Goal: Entertainment & Leisure: Consume media (video, audio)

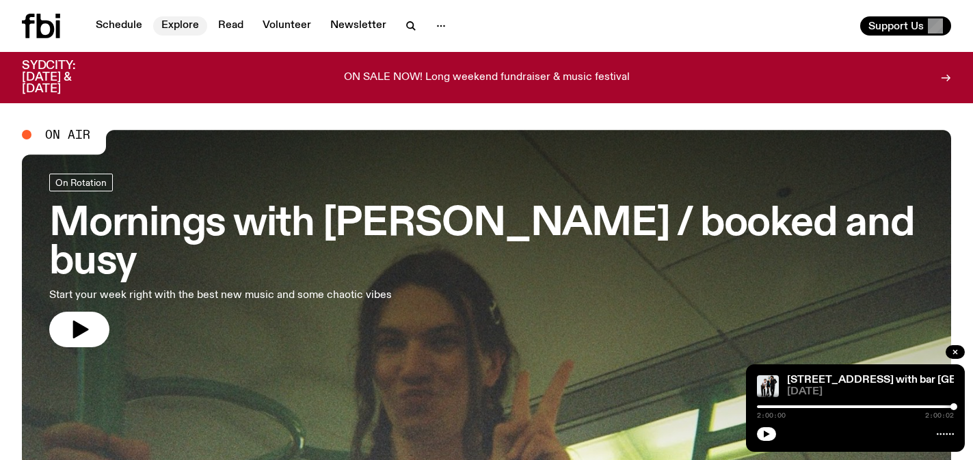
click at [170, 27] on link "Explore" at bounding box center [180, 25] width 54 height 19
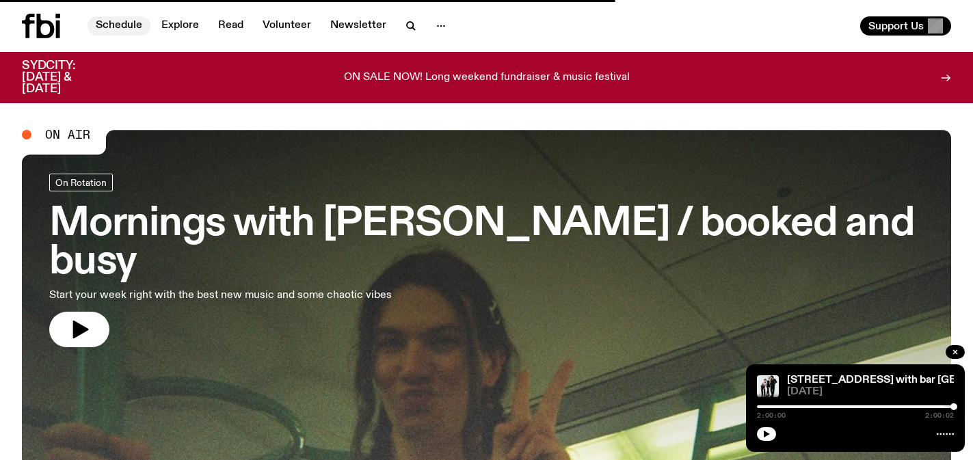
click at [132, 24] on link "Schedule" at bounding box center [119, 25] width 63 height 19
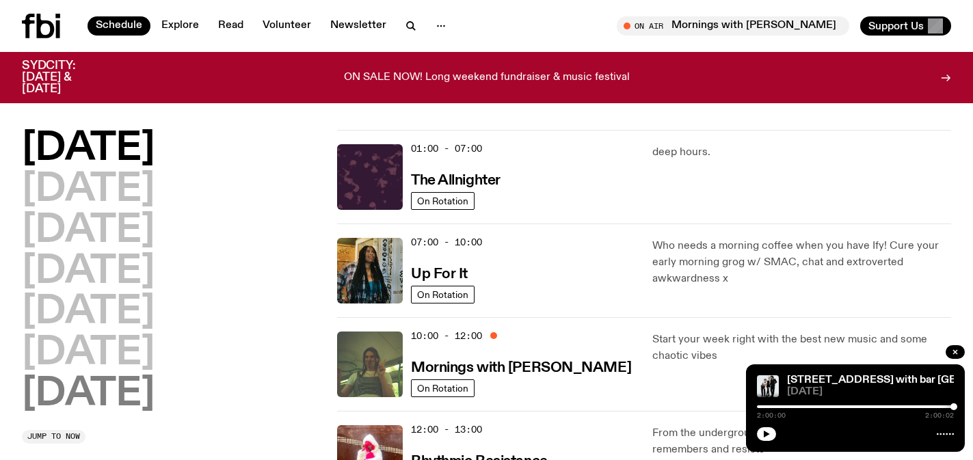
click at [136, 397] on h2 "[DATE]" at bounding box center [88, 394] width 133 height 38
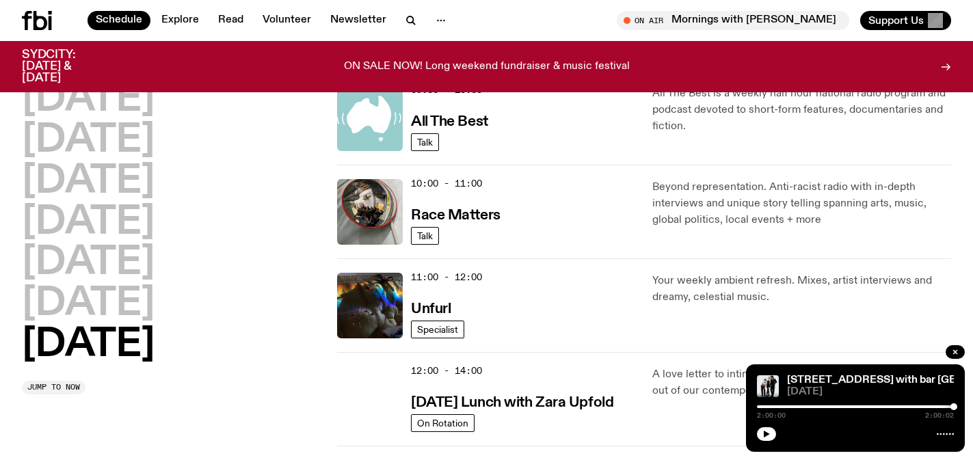
scroll to position [331, 0]
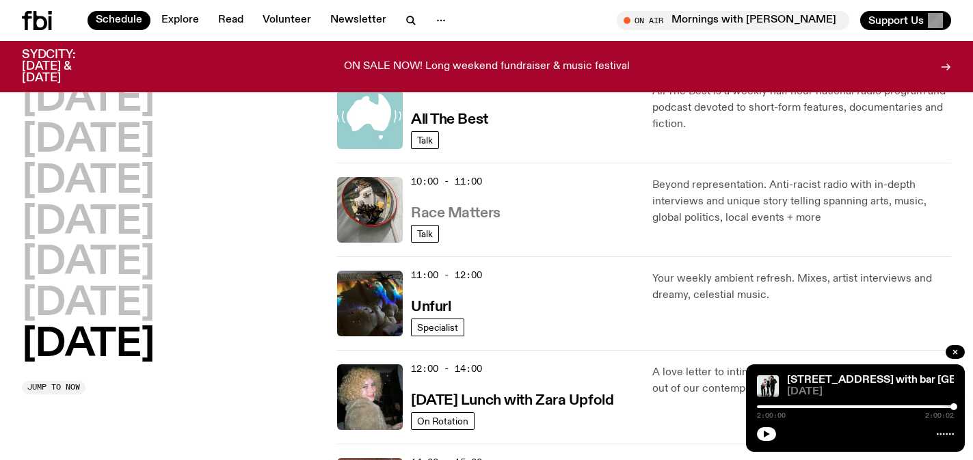
click at [482, 215] on h3 "Race Matters" at bounding box center [456, 214] width 90 height 14
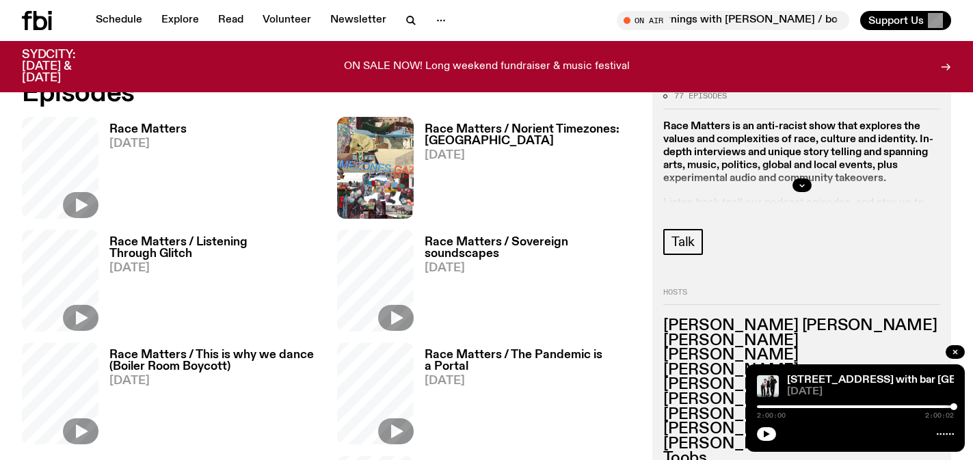
scroll to position [638, 0]
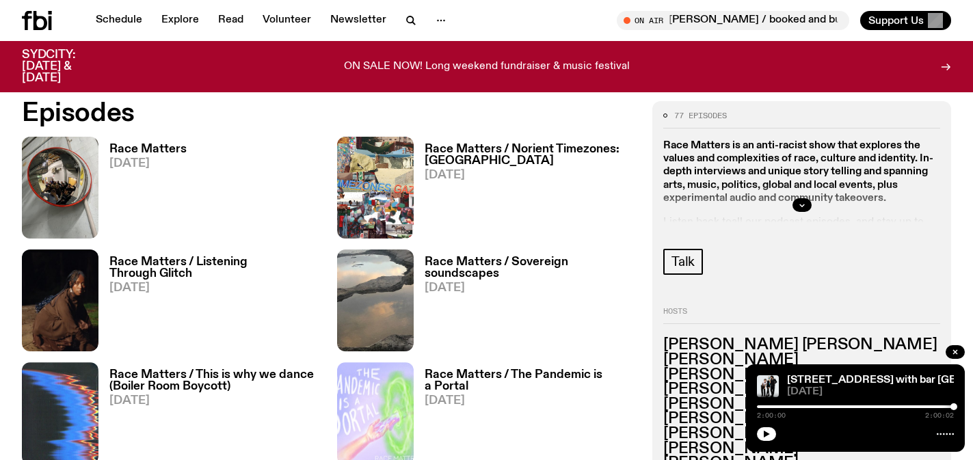
click at [156, 151] on h3 "Race Matters" at bounding box center [147, 150] width 77 height 12
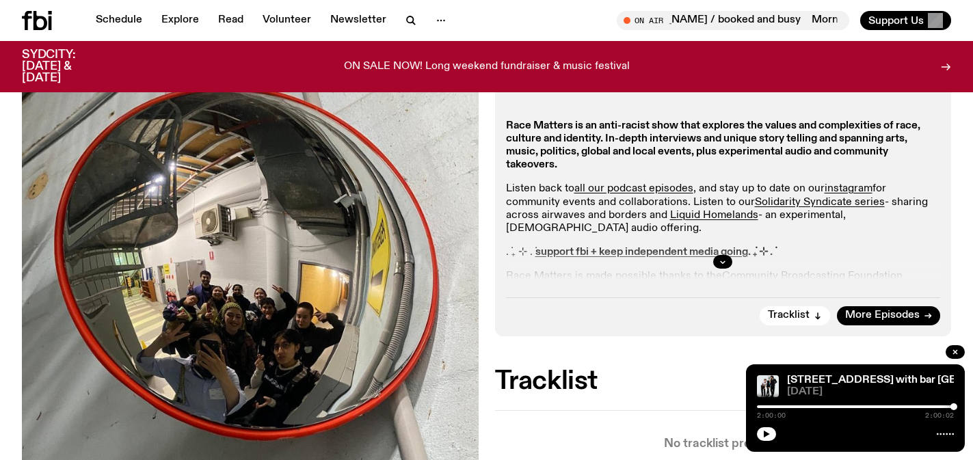
scroll to position [273, 0]
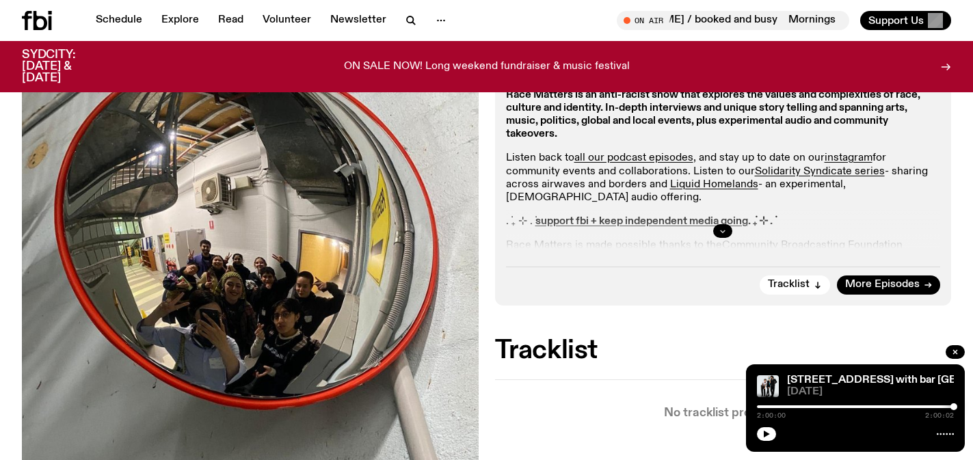
click at [722, 224] on button "button" at bounding box center [722, 231] width 19 height 14
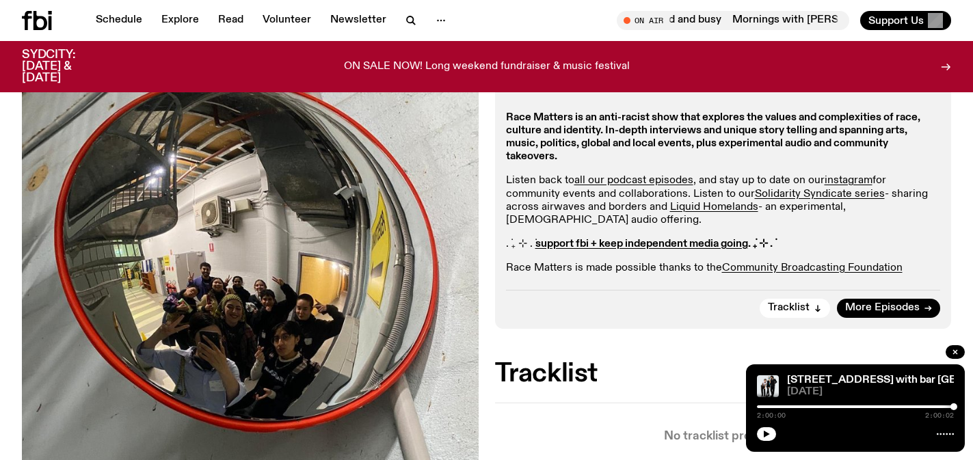
scroll to position [259, 0]
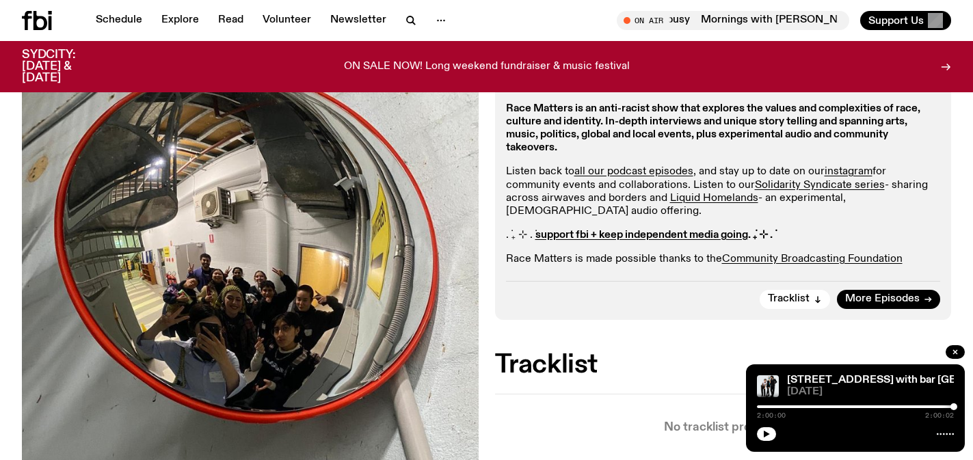
drag, startPoint x: 505, startPoint y: 238, endPoint x: 804, endPoint y: 237, distance: 299.5
click at [804, 237] on div "Aired on [DATE] 10:00am Talk Race Matters is an anti-racist show that explores …" at bounding box center [723, 162] width 457 height 315
copy p ". ݁₊ ⊹ . ݁ support fbi + keep independent media going . ݁₊ ⊹ . ݁"
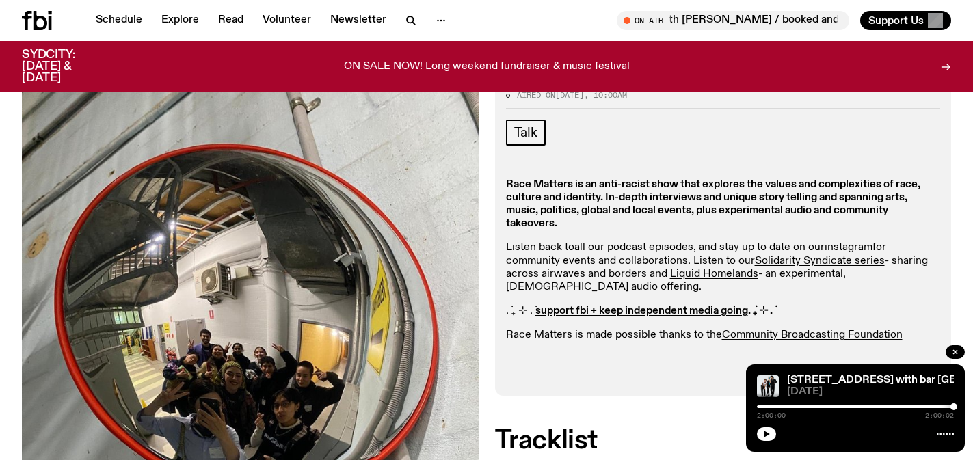
scroll to position [32, 0]
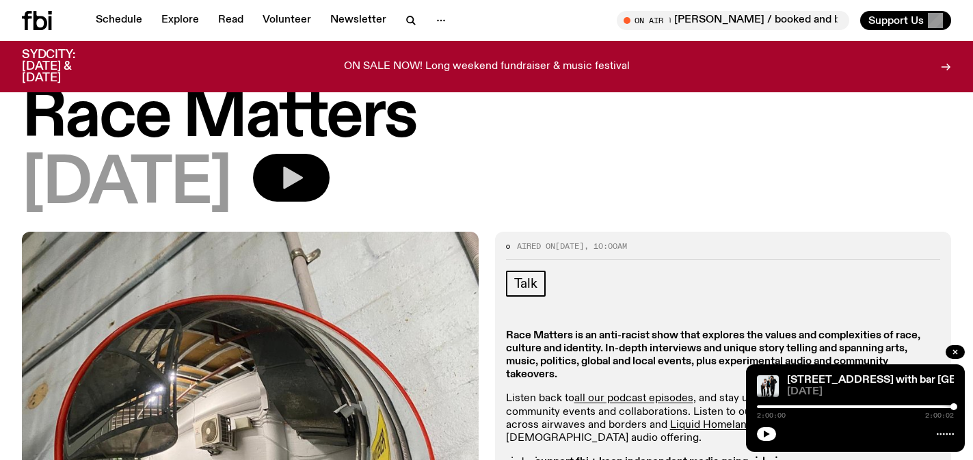
click at [305, 165] on icon "button" at bounding box center [291, 177] width 27 height 27
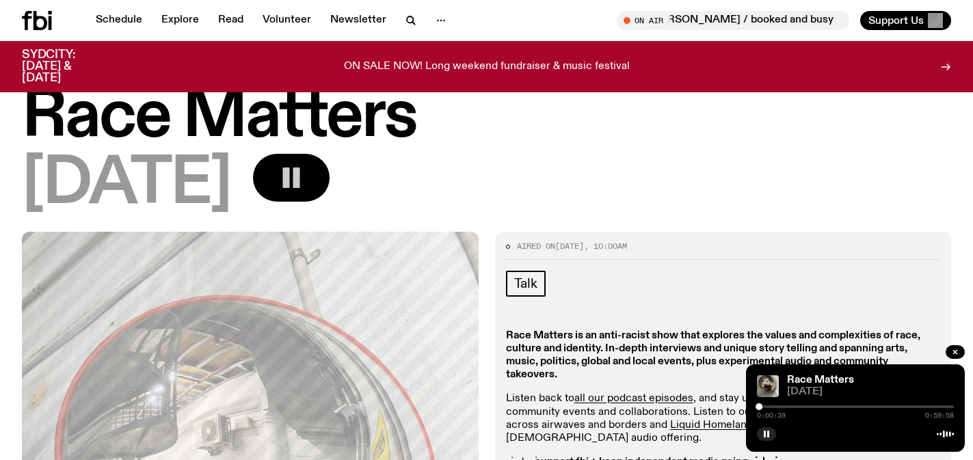
click at [765, 406] on div at bounding box center [855, 407] width 197 height 3
click at [762, 407] on div at bounding box center [764, 406] width 7 height 7
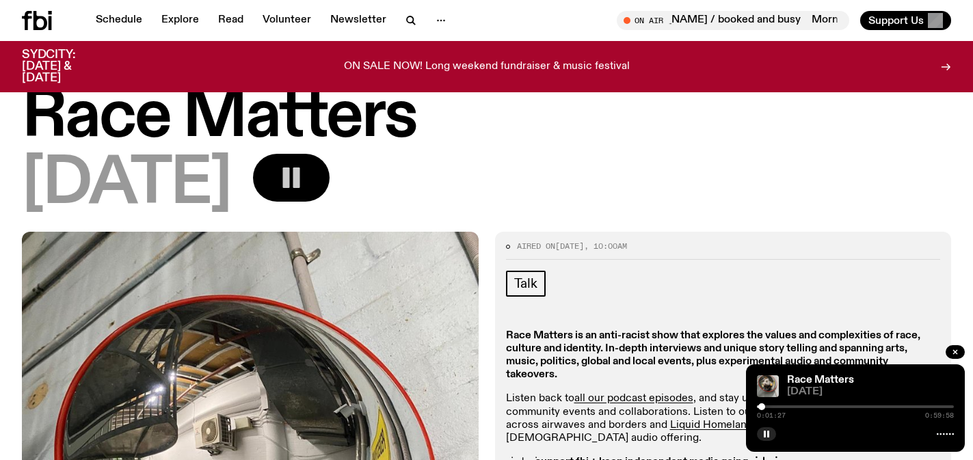
click at [767, 407] on div at bounding box center [855, 407] width 197 height 3
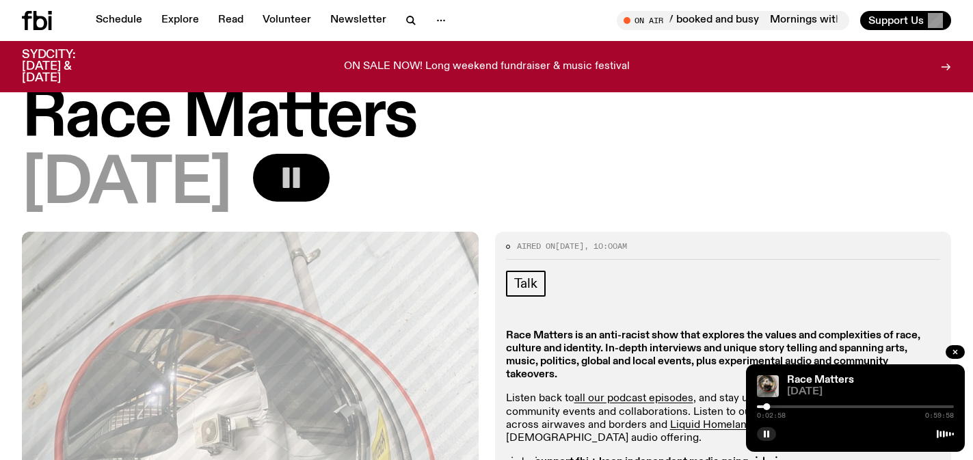
click at [763, 408] on div at bounding box center [766, 406] width 7 height 7
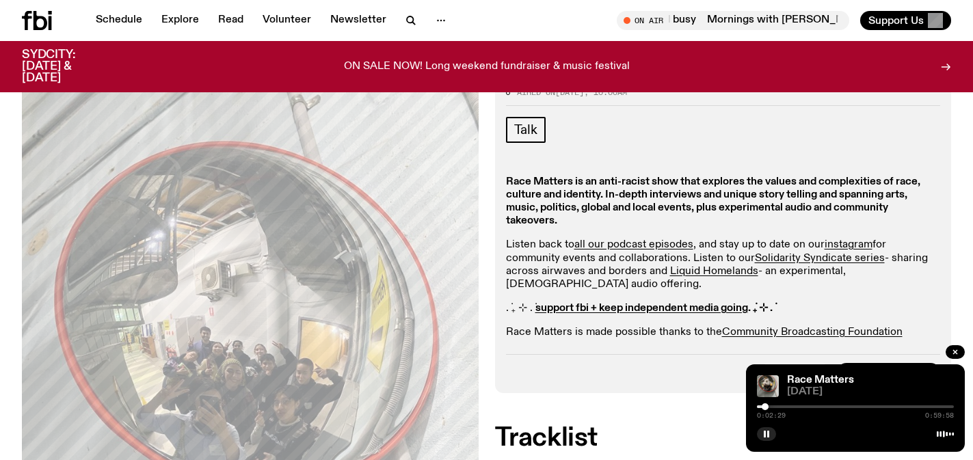
scroll to position [79, 0]
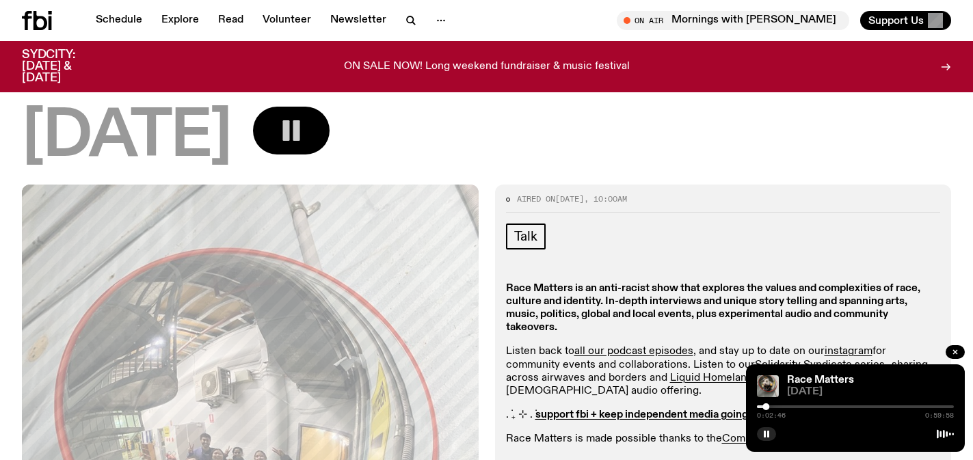
click at [763, 406] on div at bounding box center [766, 406] width 7 height 7
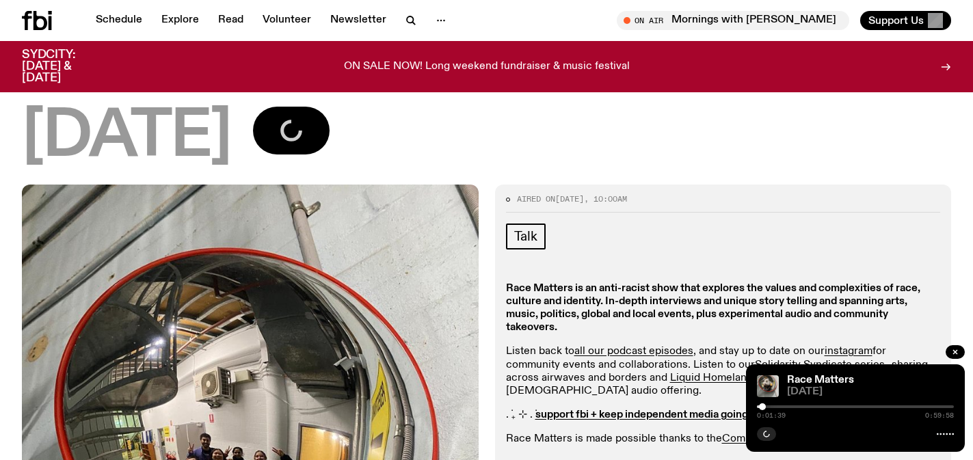
click at [765, 406] on div at bounding box center [762, 406] width 7 height 7
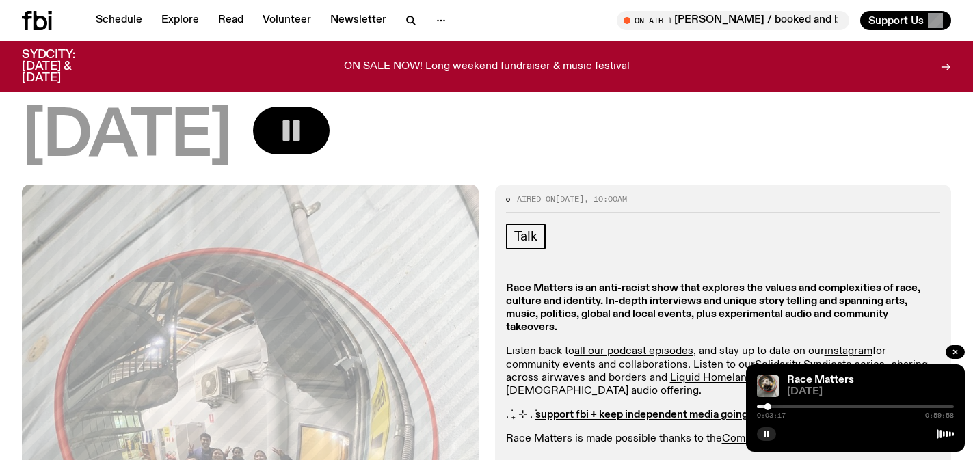
click at [330, 115] on button "button" at bounding box center [291, 131] width 77 height 48
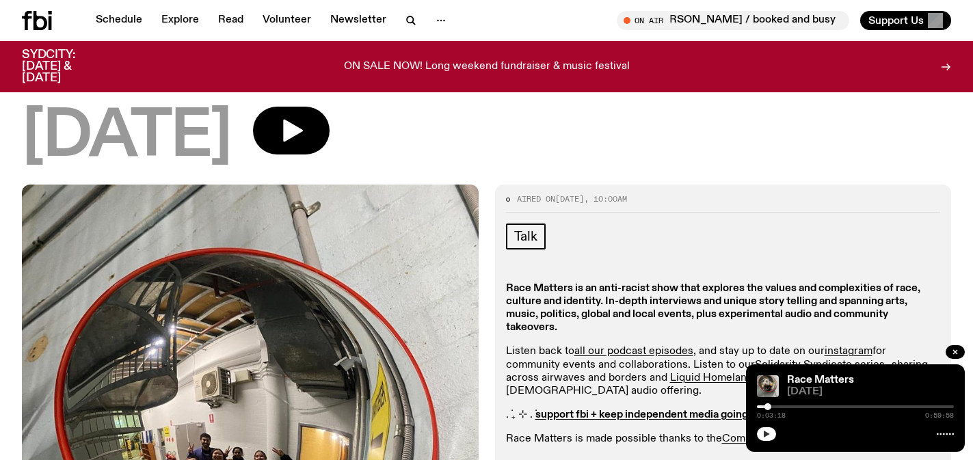
click at [772, 433] on button "button" at bounding box center [766, 434] width 19 height 14
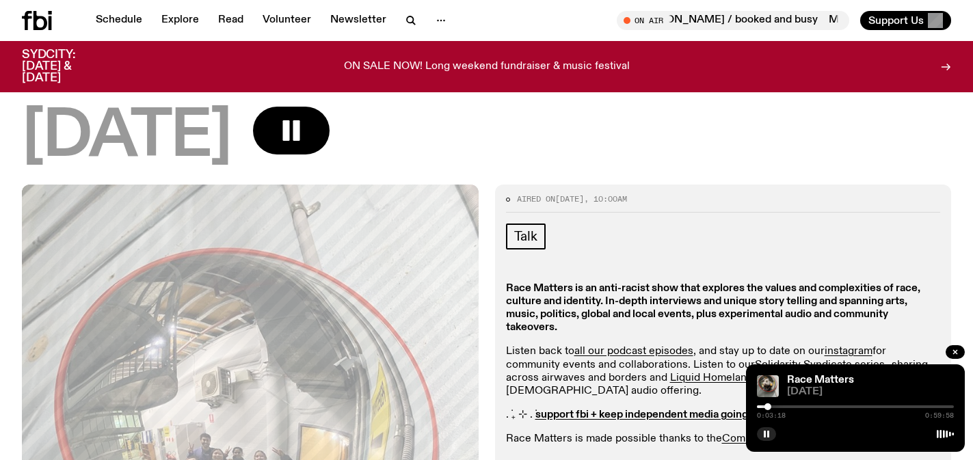
click at [772, 407] on div at bounding box center [855, 407] width 197 height 3
click at [780, 407] on div at bounding box center [855, 407] width 197 height 3
click at [787, 406] on div at bounding box center [855, 407] width 197 height 3
click at [795, 407] on div at bounding box center [855, 407] width 197 height 3
click at [795, 407] on div at bounding box center [795, 406] width 7 height 7
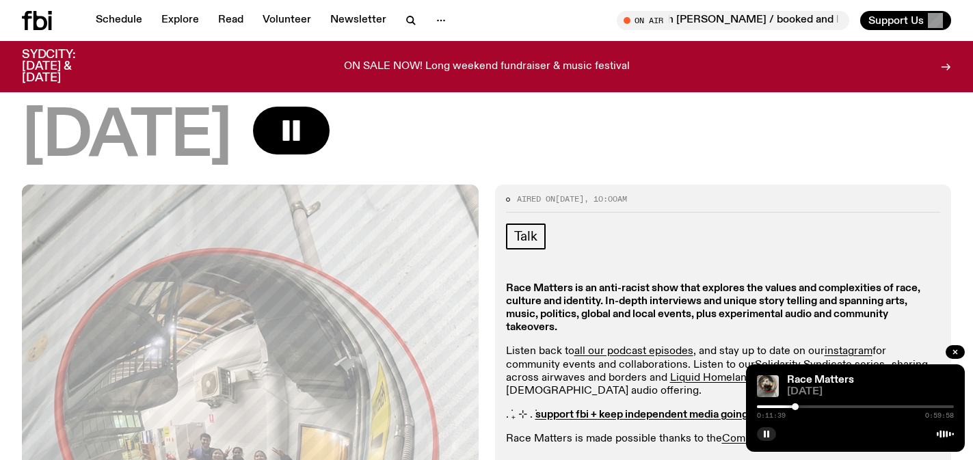
click at [801, 407] on div at bounding box center [855, 407] width 197 height 3
click at [808, 407] on div at bounding box center [855, 407] width 197 height 3
click at [804, 406] on div at bounding box center [709, 407] width 197 height 3
click at [802, 406] on div at bounding box center [803, 406] width 7 height 7
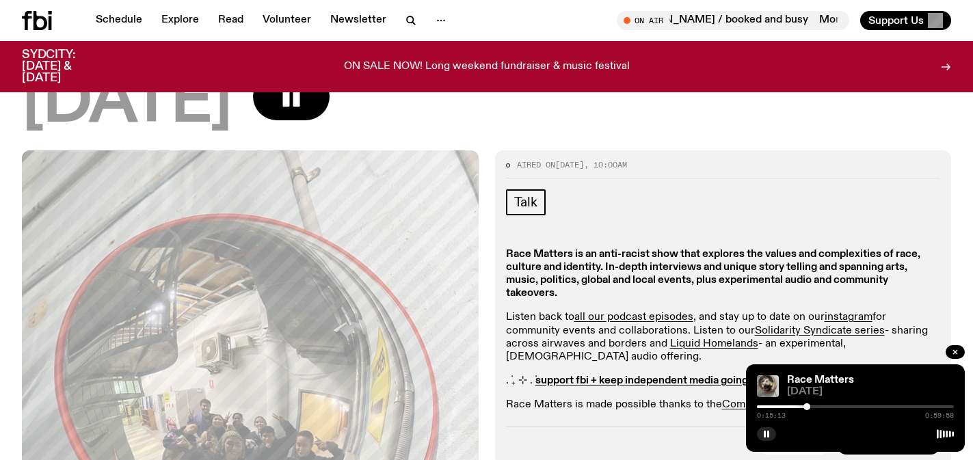
scroll to position [185, 0]
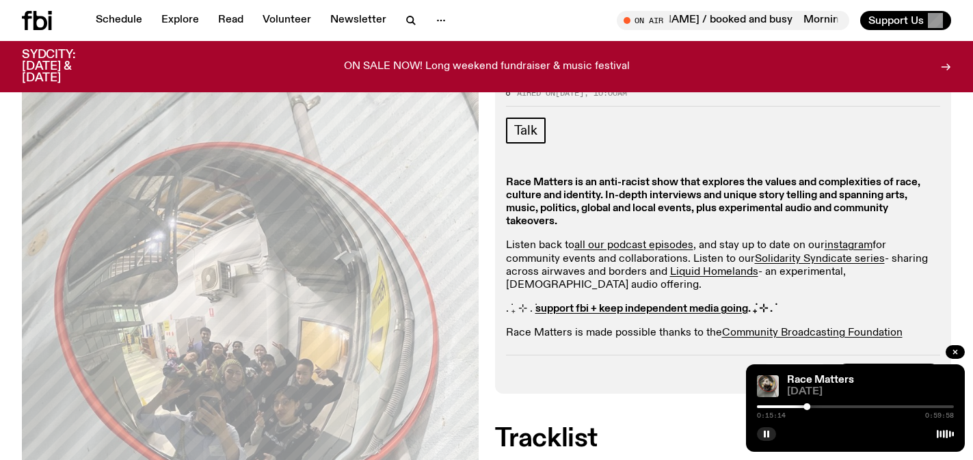
click at [813, 408] on div at bounding box center [855, 407] width 197 height 3
click at [817, 406] on div at bounding box center [855, 407] width 197 height 3
click at [823, 406] on div at bounding box center [855, 407] width 197 height 3
click at [820, 406] on div at bounding box center [822, 406] width 7 height 7
click at [819, 406] on div at bounding box center [820, 406] width 7 height 7
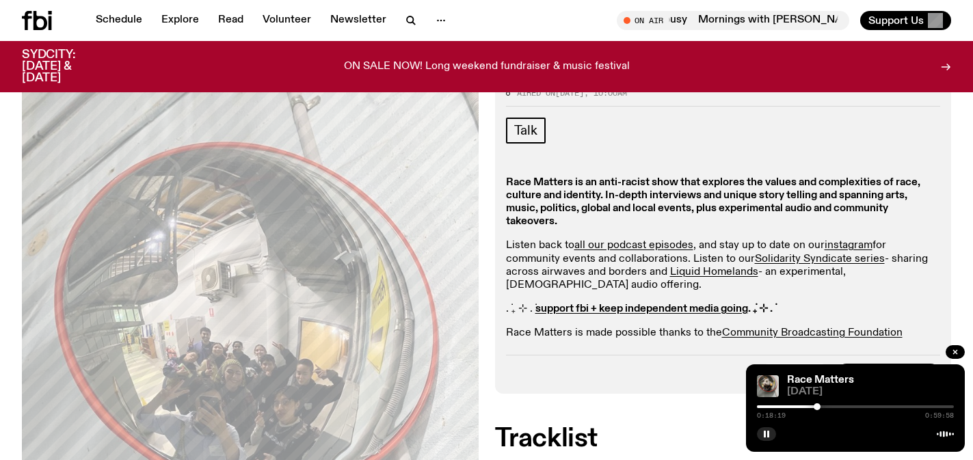
click at [817, 406] on div at bounding box center [817, 406] width 7 height 7
click at [825, 407] on div at bounding box center [855, 407] width 197 height 3
click at [835, 406] on div at bounding box center [855, 407] width 197 height 3
click at [848, 406] on div at bounding box center [855, 407] width 197 height 3
click at [859, 405] on div "0:27:42 0:59:58" at bounding box center [855, 411] width 197 height 16
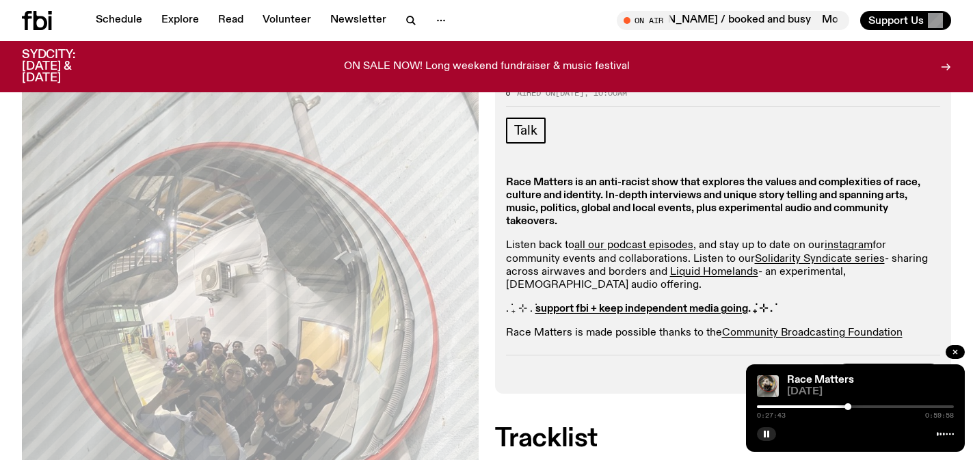
click at [861, 406] on div at bounding box center [855, 407] width 197 height 3
click at [873, 406] on div at bounding box center [855, 407] width 197 height 3
click at [867, 406] on div at bounding box center [774, 407] width 197 height 3
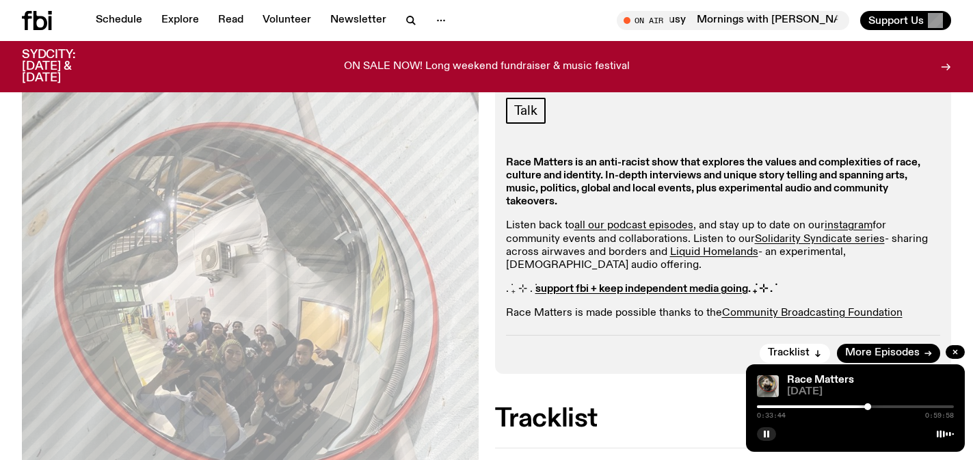
scroll to position [209, 0]
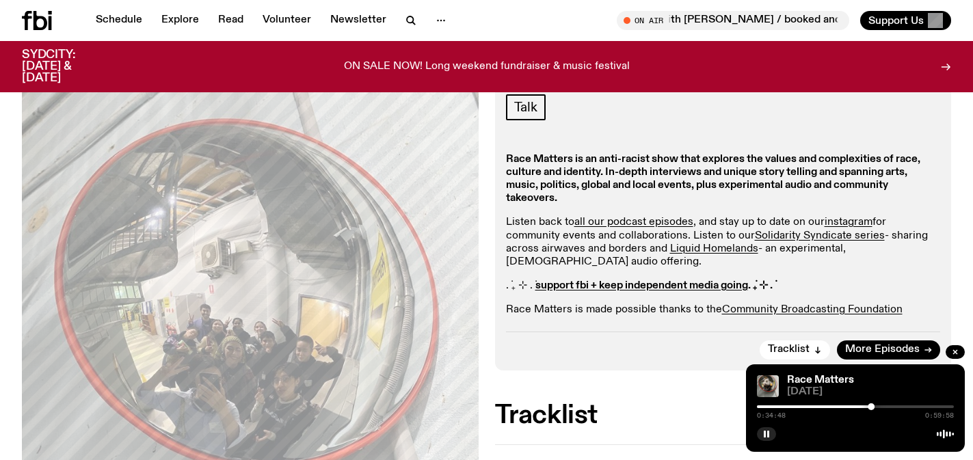
click at [876, 409] on div "0:34:48 0:59:58" at bounding box center [855, 411] width 197 height 16
click at [878, 406] on div at bounding box center [855, 407] width 197 height 3
click at [875, 406] on div at bounding box center [874, 406] width 7 height 7
click at [883, 406] on div at bounding box center [855, 407] width 197 height 3
click at [888, 406] on div at bounding box center [855, 407] width 197 height 3
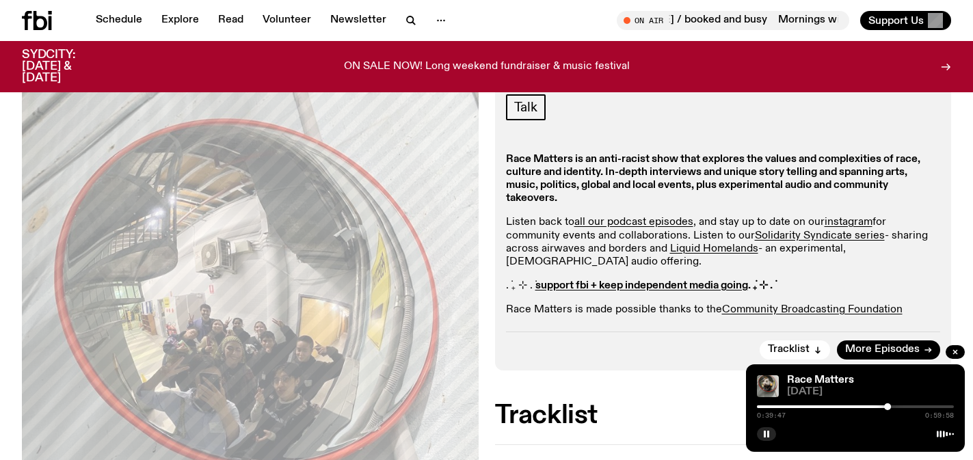
click at [880, 406] on div at bounding box center [789, 407] width 197 height 3
click at [897, 403] on div "0:37:36 0:59:58" at bounding box center [855, 411] width 197 height 16
click at [895, 406] on div at bounding box center [855, 407] width 197 height 3
click at [910, 407] on div at bounding box center [855, 407] width 197 height 3
click at [915, 406] on div at bounding box center [855, 407] width 197 height 3
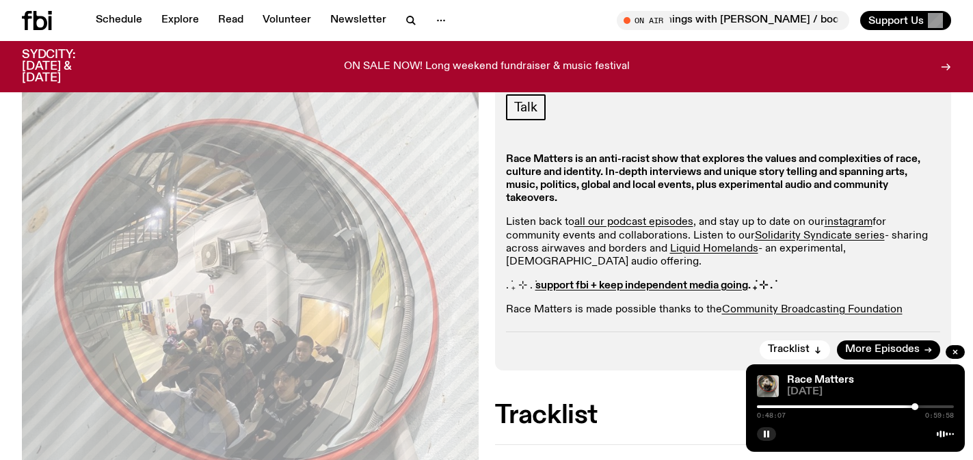
click at [923, 406] on div at bounding box center [855, 407] width 197 height 3
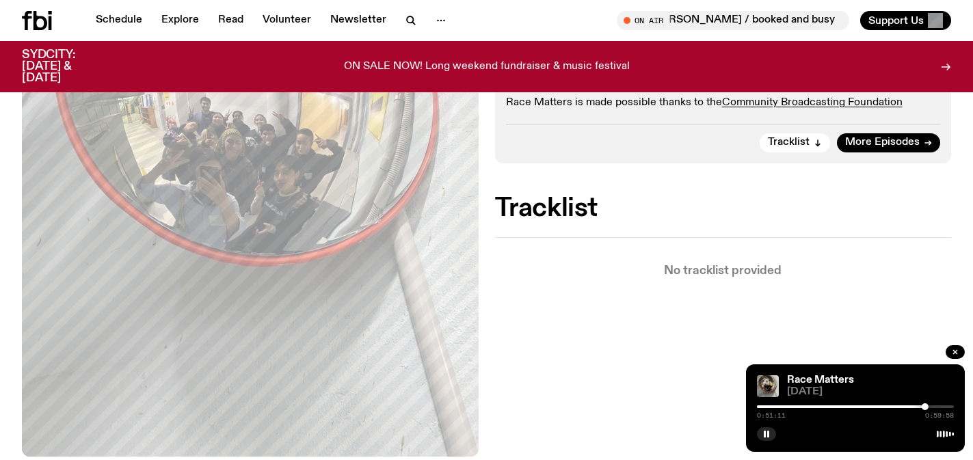
scroll to position [520, 0]
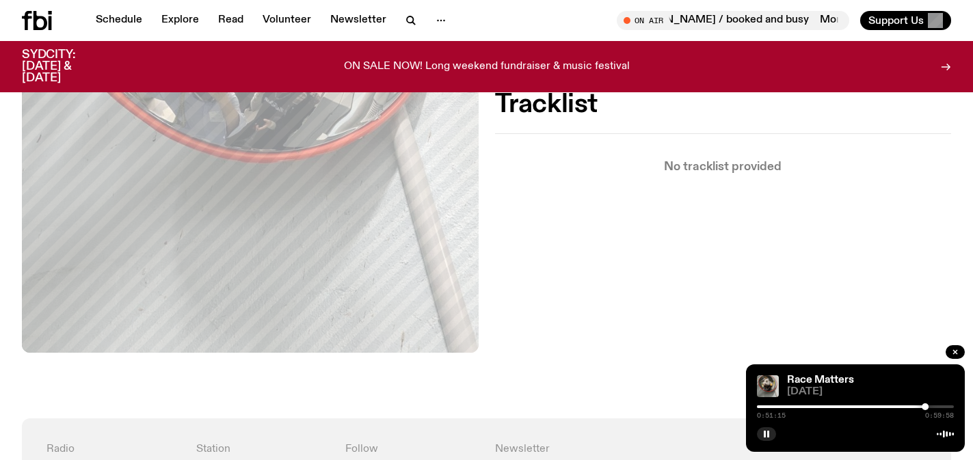
click at [908, 406] on div at bounding box center [826, 407] width 197 height 3
click at [896, 406] on div at bounding box center [809, 407] width 197 height 3
click at [932, 405] on div "0:42:17 0:59:58" at bounding box center [855, 411] width 197 height 16
click at [927, 407] on div at bounding box center [855, 407] width 197 height 3
click at [922, 406] on div at bounding box center [828, 407] width 197 height 3
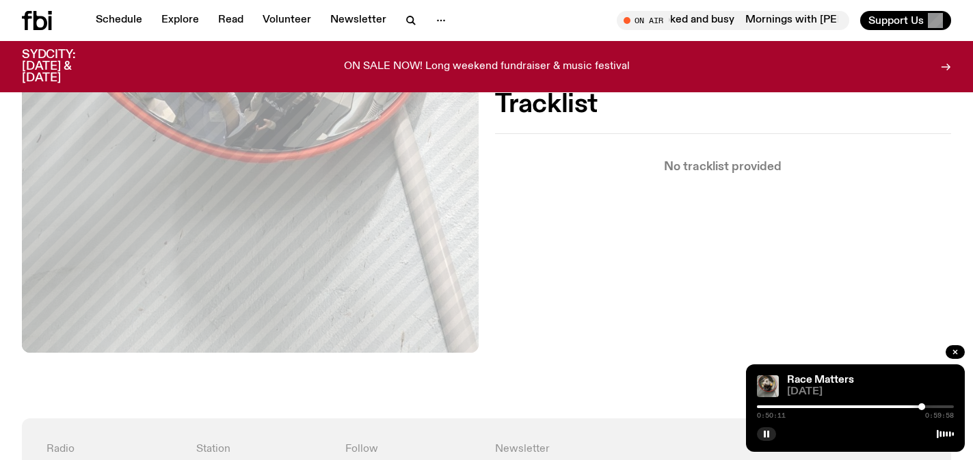
click at [918, 406] on div at bounding box center [921, 406] width 7 height 7
click at [916, 406] on div at bounding box center [918, 406] width 7 height 7
click at [924, 408] on div at bounding box center [855, 407] width 197 height 3
click at [931, 406] on div at bounding box center [855, 407] width 197 height 3
click at [938, 406] on div at bounding box center [855, 407] width 197 height 3
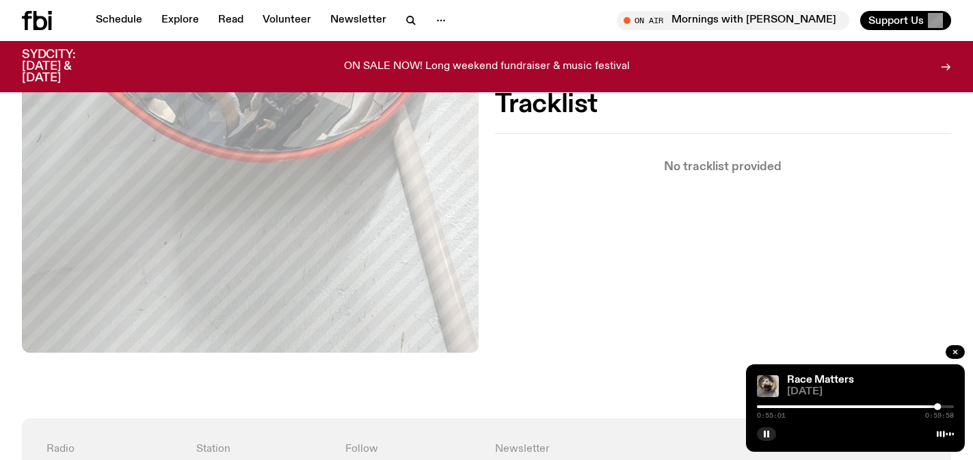
click at [944, 406] on div at bounding box center [855, 407] width 197 height 3
click at [946, 406] on div at bounding box center [943, 406] width 7 height 7
click at [947, 406] on div at bounding box center [945, 406] width 7 height 7
click at [949, 408] on div at bounding box center [947, 406] width 7 height 7
click at [947, 407] on div at bounding box center [946, 406] width 7 height 7
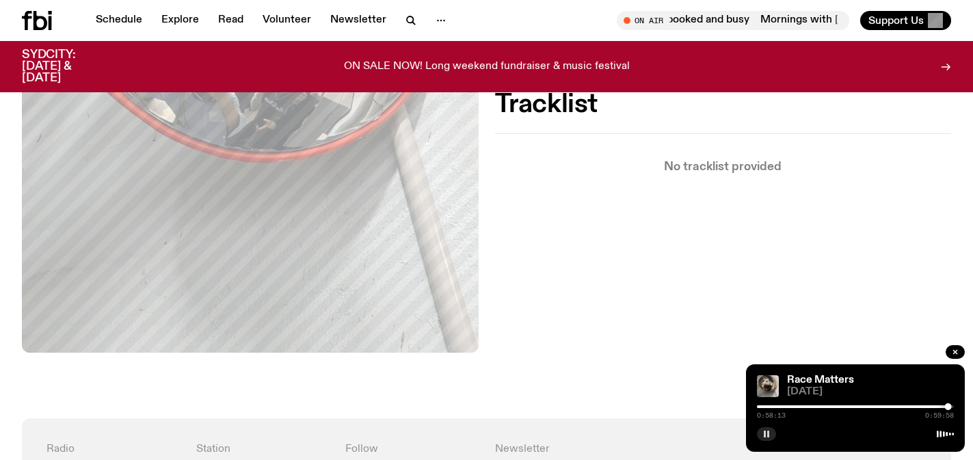
click at [764, 435] on rect "button" at bounding box center [765, 434] width 2 height 7
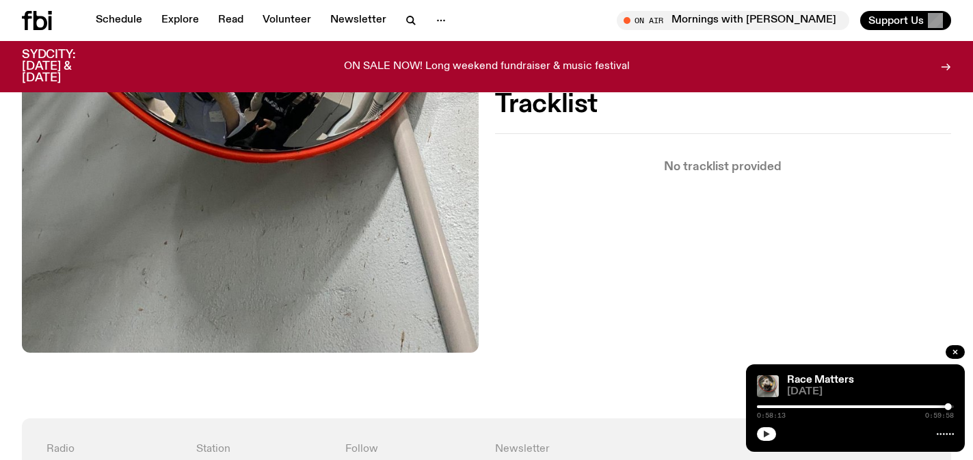
click at [769, 434] on icon "button" at bounding box center [767, 434] width 8 height 8
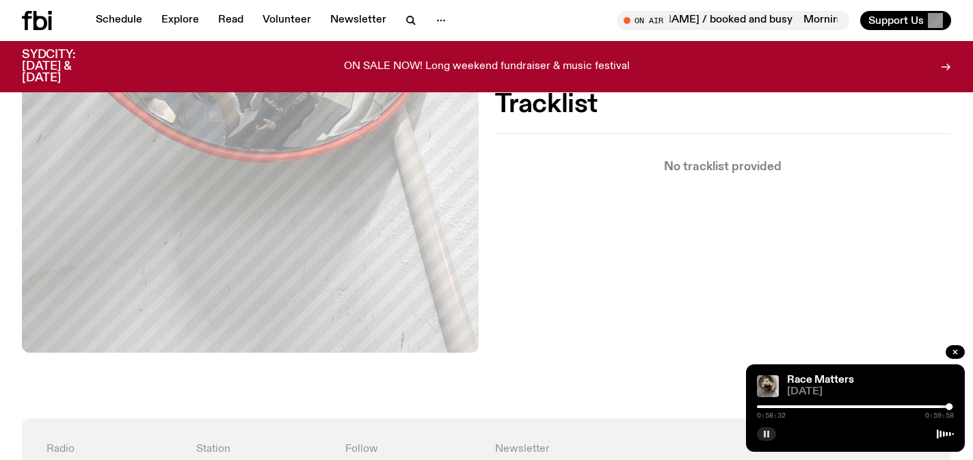
click at [769, 438] on icon "button" at bounding box center [767, 434] width 8 height 8
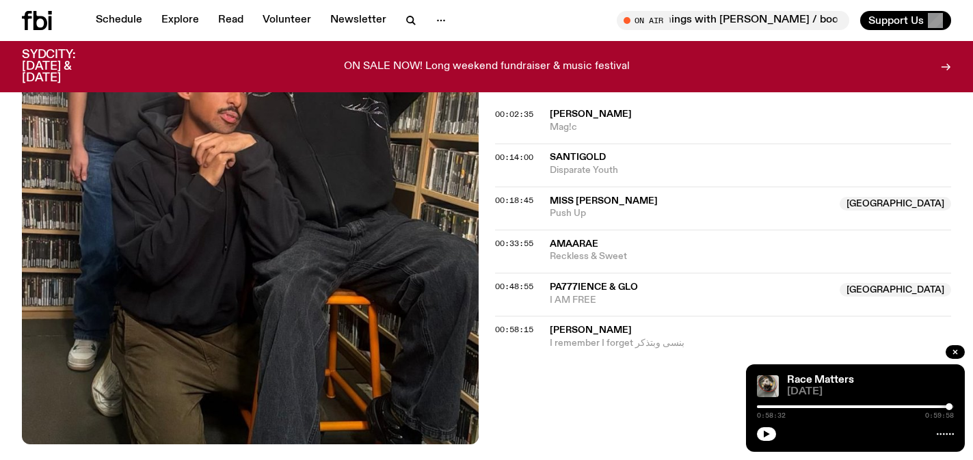
scroll to position [427, 0]
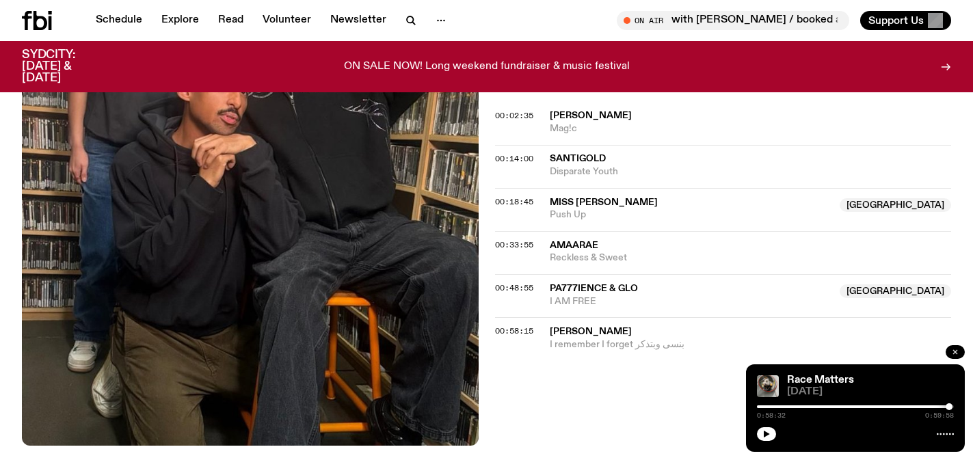
click at [953, 352] on icon "button" at bounding box center [955, 352] width 8 height 8
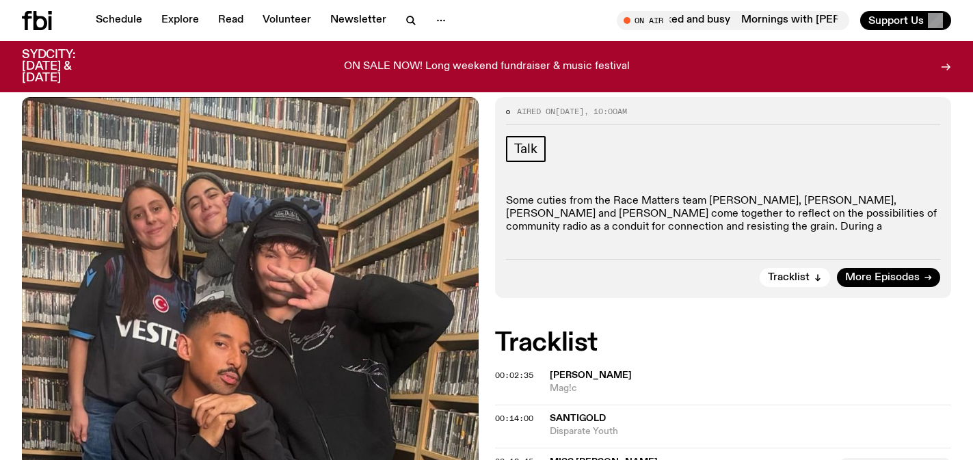
scroll to position [181, 0]
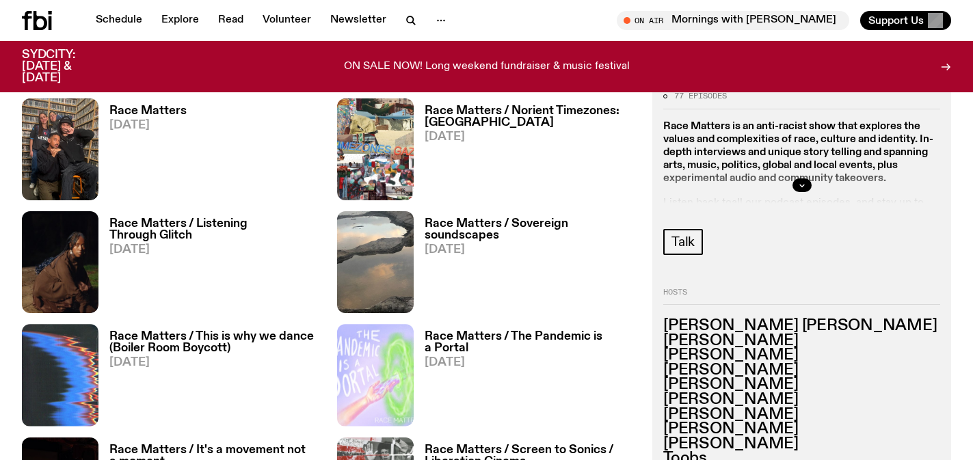
scroll to position [659, 0]
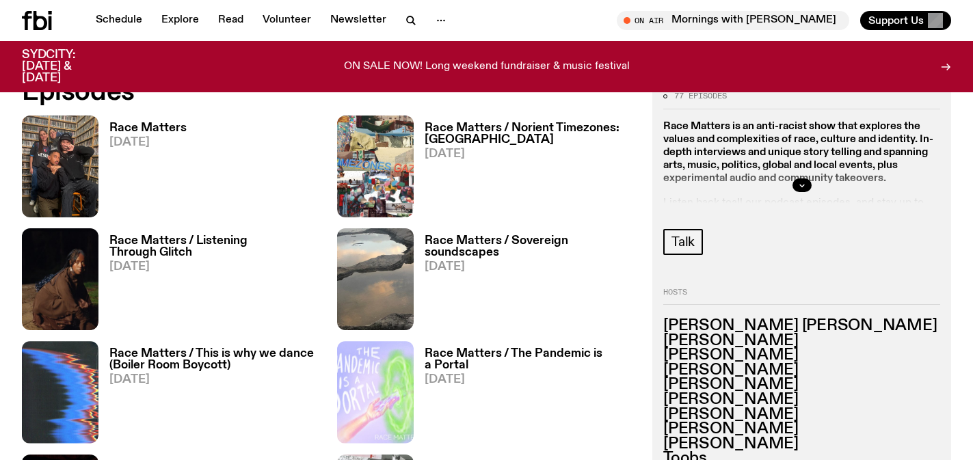
click at [442, 135] on h3 "Race Matters / Norient Timezones: [GEOGRAPHIC_DATA]" at bounding box center [530, 133] width 211 height 23
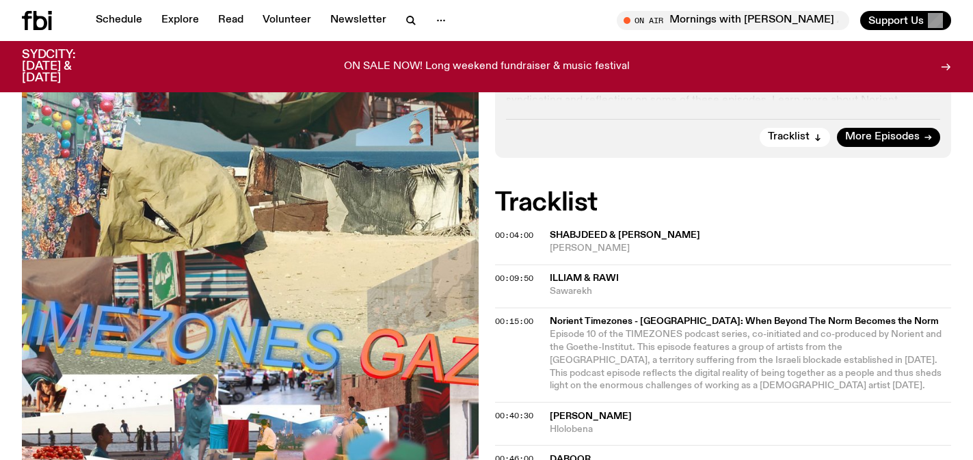
scroll to position [392, 0]
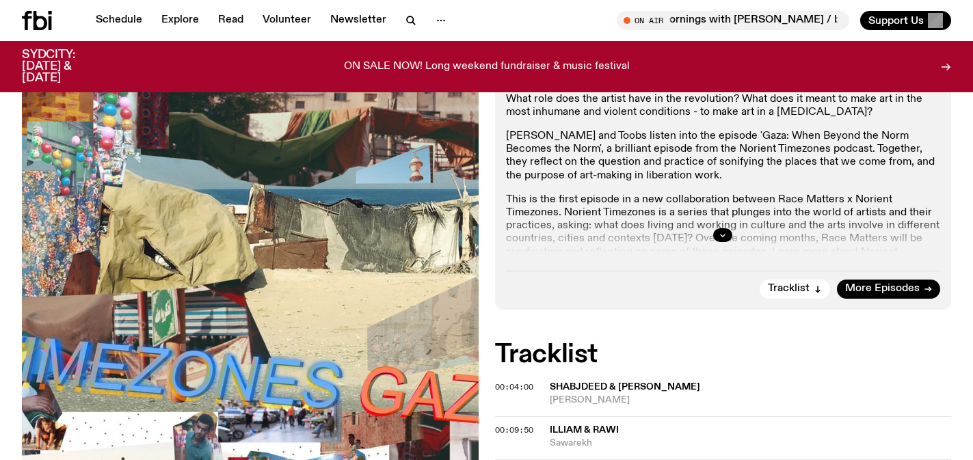
click at [705, 213] on div at bounding box center [723, 235] width 435 height 44
click at [733, 213] on div at bounding box center [723, 235] width 435 height 44
click at [724, 235] on icon "button" at bounding box center [723, 236] width 5 height 2
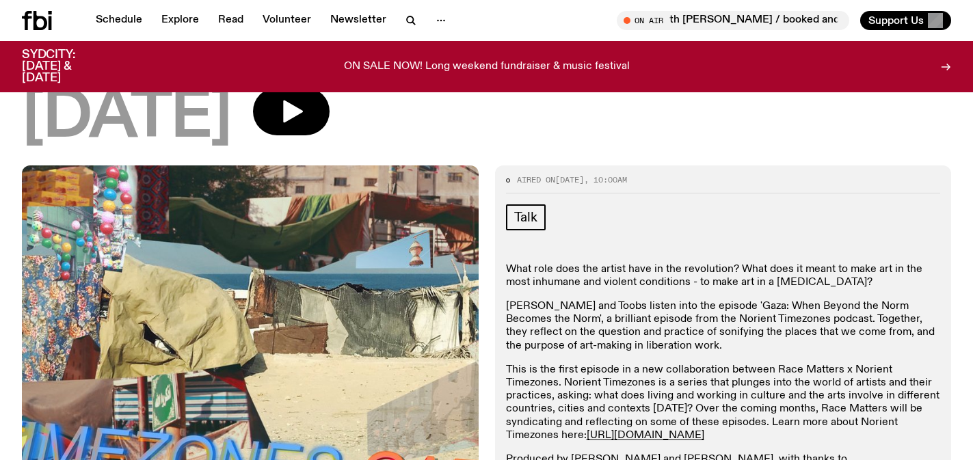
scroll to position [200, 0]
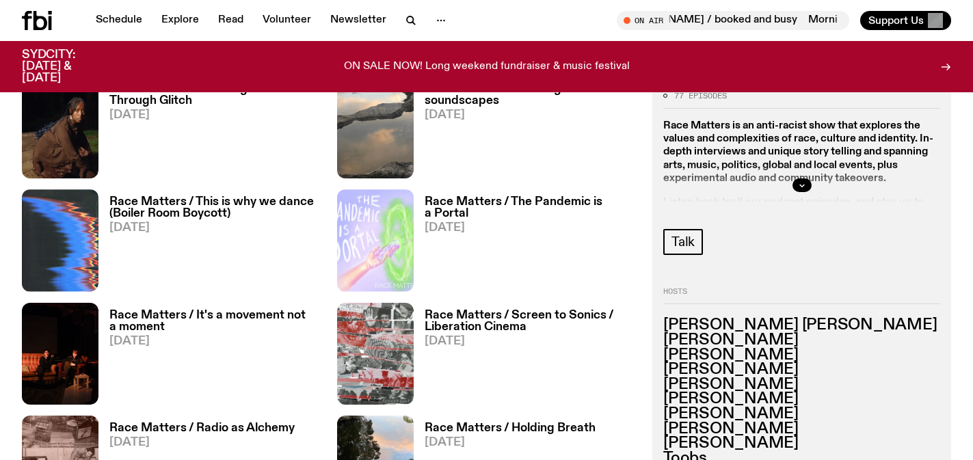
scroll to position [848, 0]
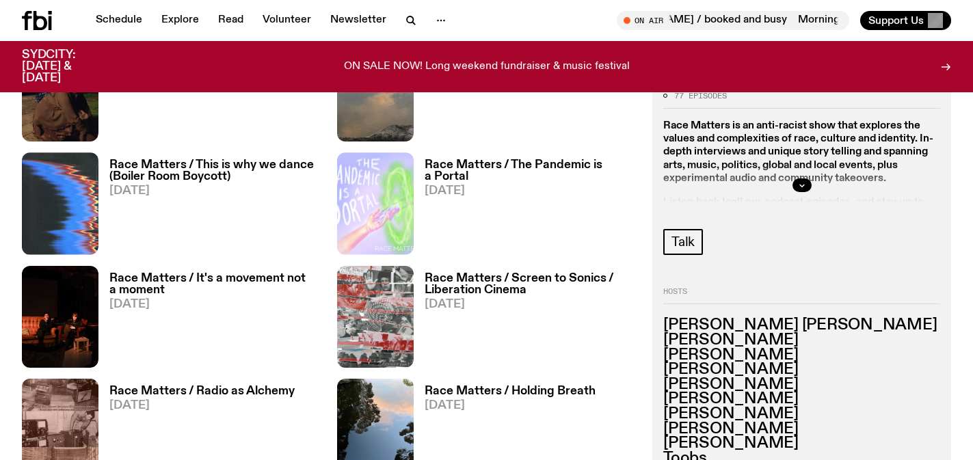
click at [273, 276] on h3 "Race Matters / It's a movement not a moment" at bounding box center [214, 284] width 211 height 23
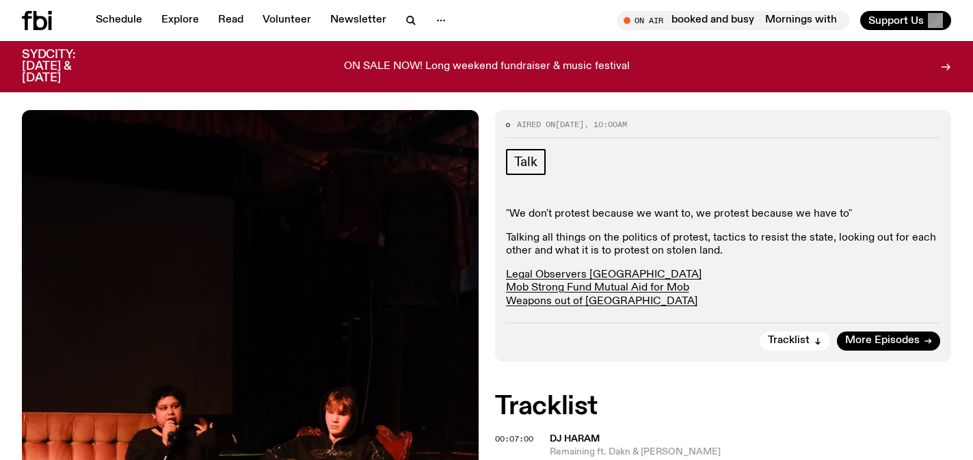
scroll to position [214, 0]
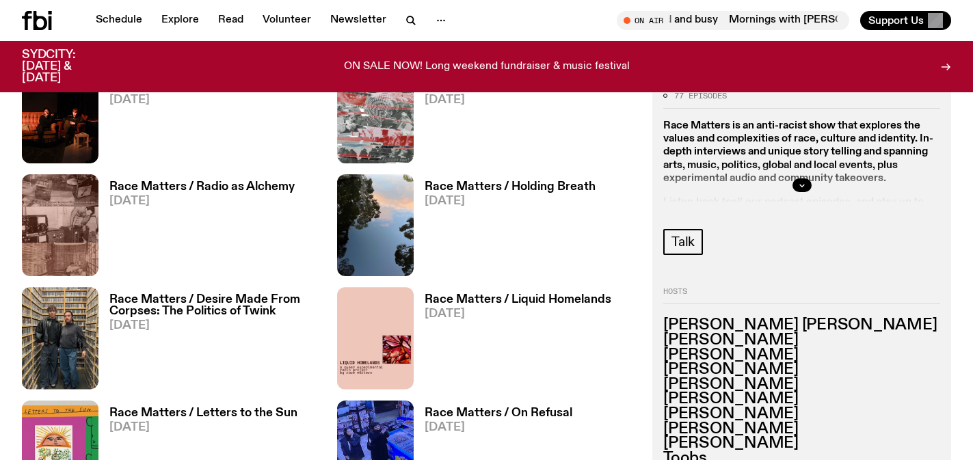
scroll to position [1107, 0]
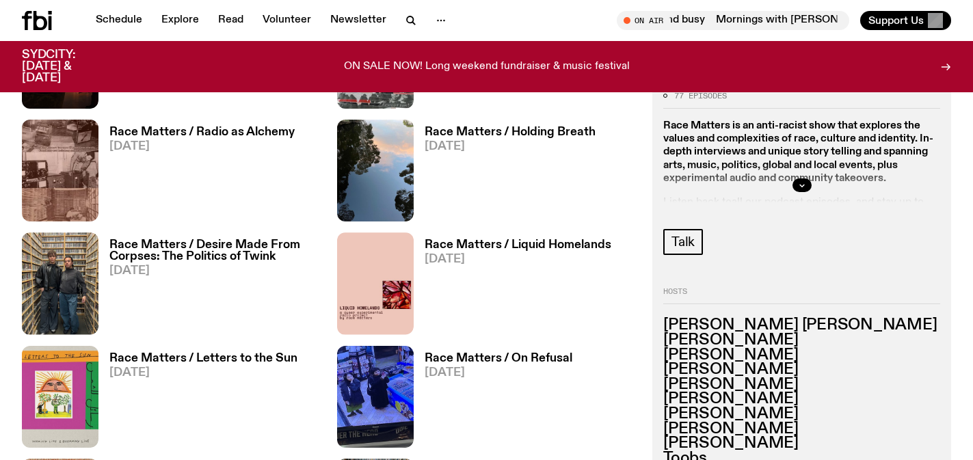
click at [272, 136] on h3 "Race Matters / Radio as Alchemy" at bounding box center [201, 133] width 185 height 12
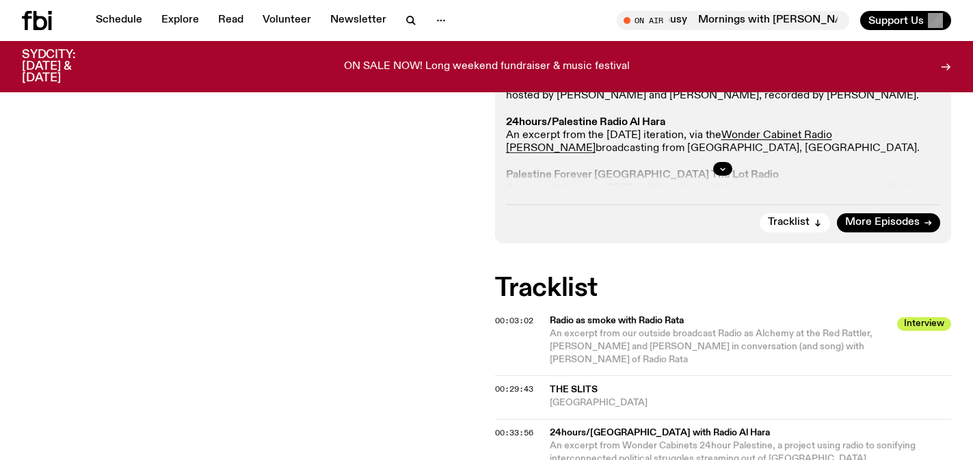
scroll to position [384, 0]
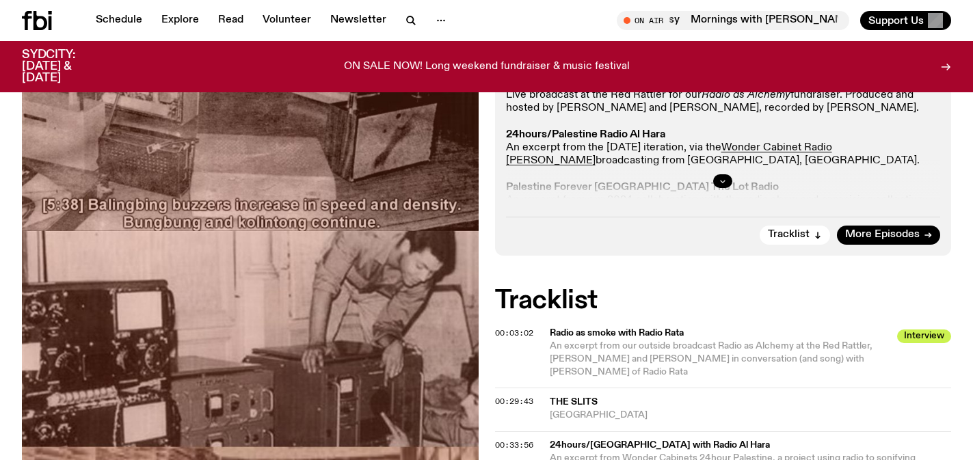
click at [718, 178] on button "button" at bounding box center [722, 181] width 19 height 14
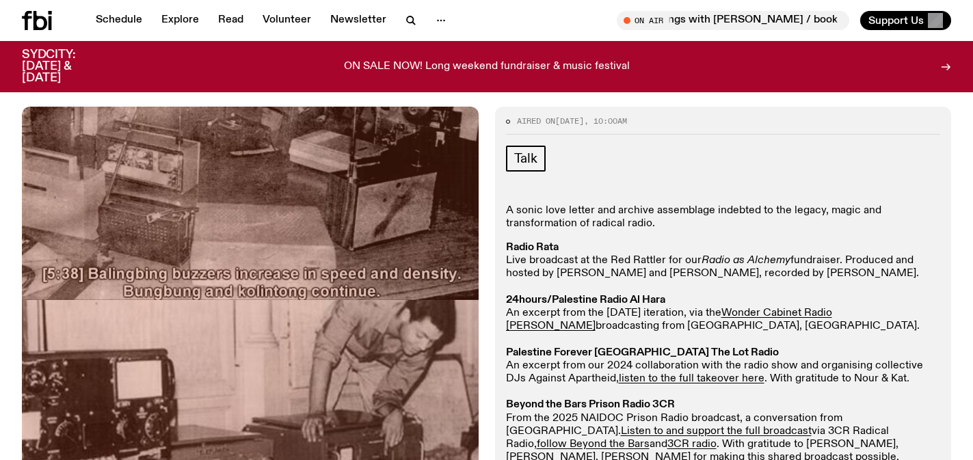
scroll to position [220, 0]
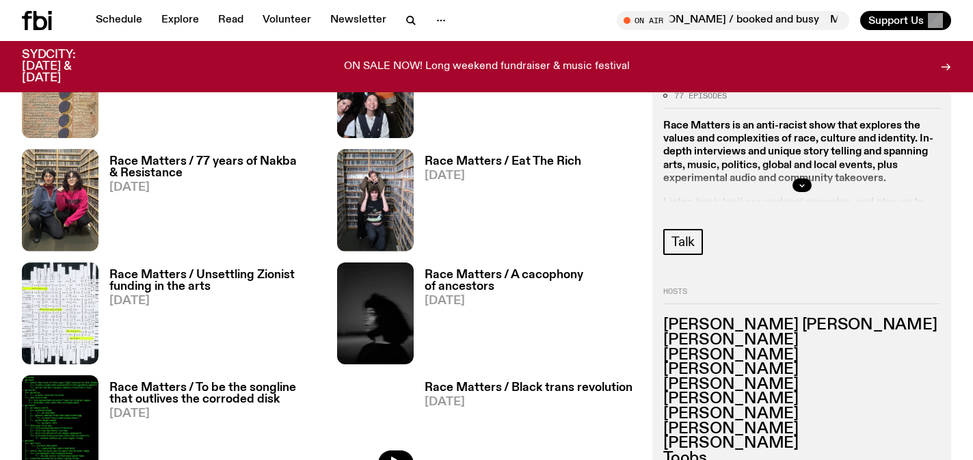
scroll to position [1531, 0]
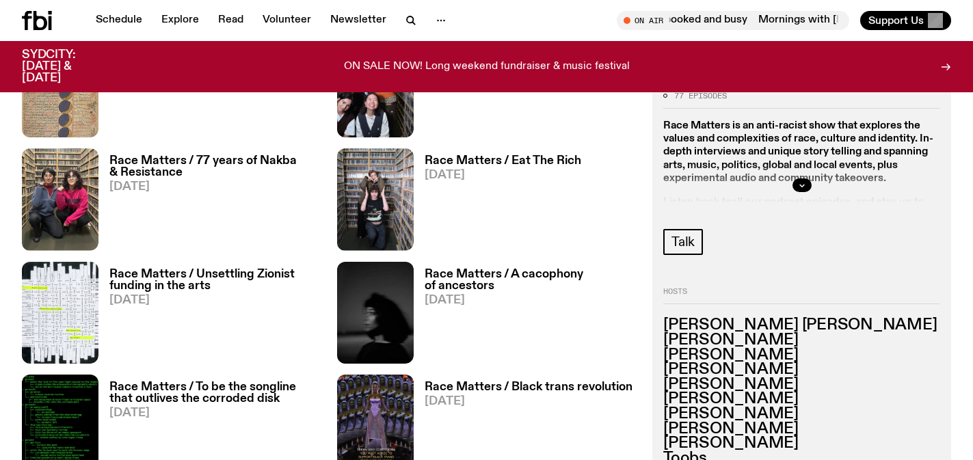
click at [238, 278] on h3 "Race Matters / Unsettling Zionist funding in the arts" at bounding box center [214, 280] width 211 height 23
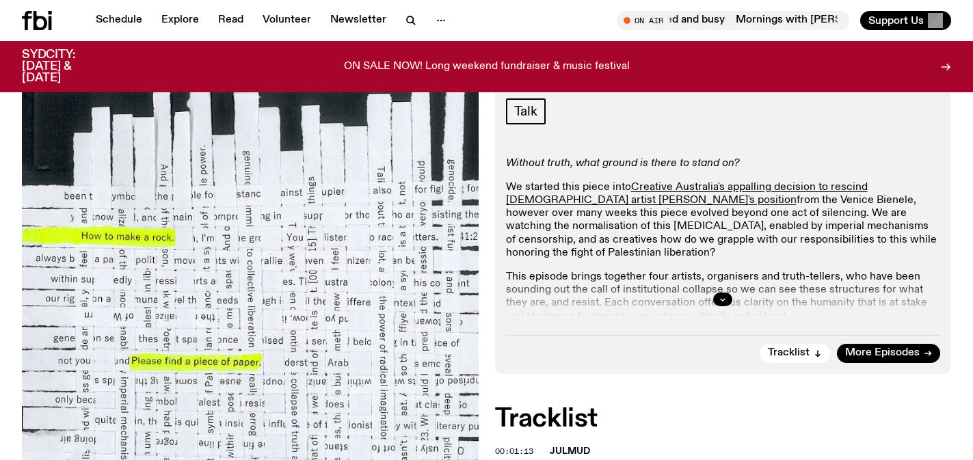
scroll to position [297, 0]
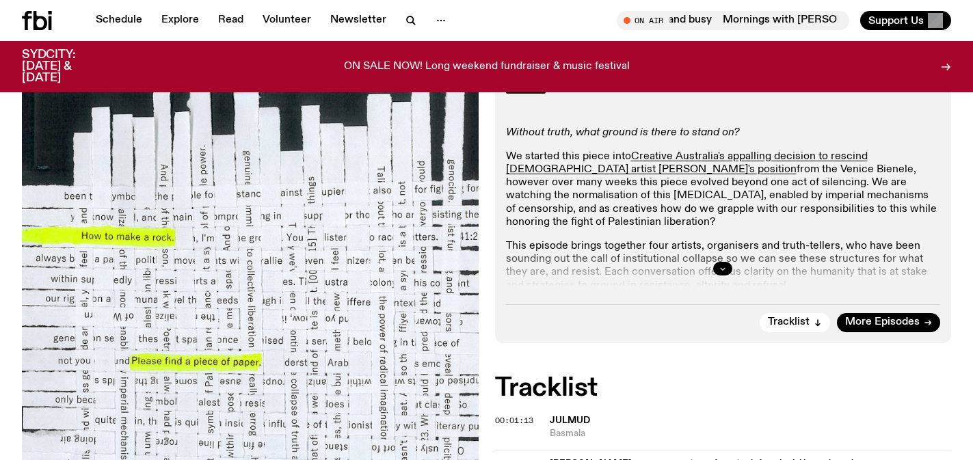
click at [715, 267] on button "button" at bounding box center [722, 269] width 19 height 14
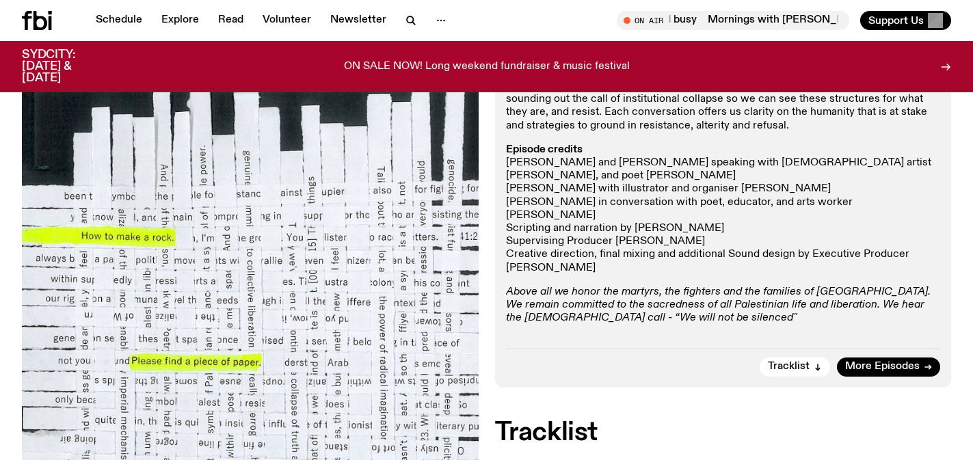
scroll to position [458, 0]
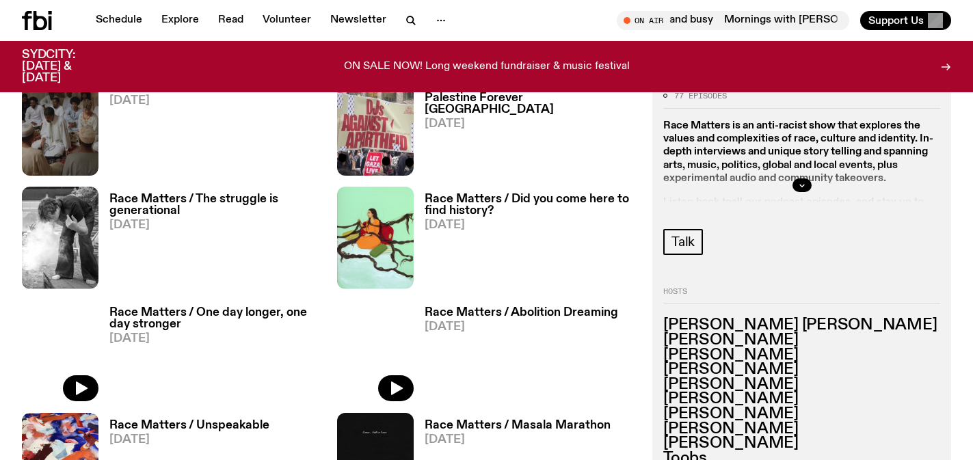
scroll to position [2524, 0]
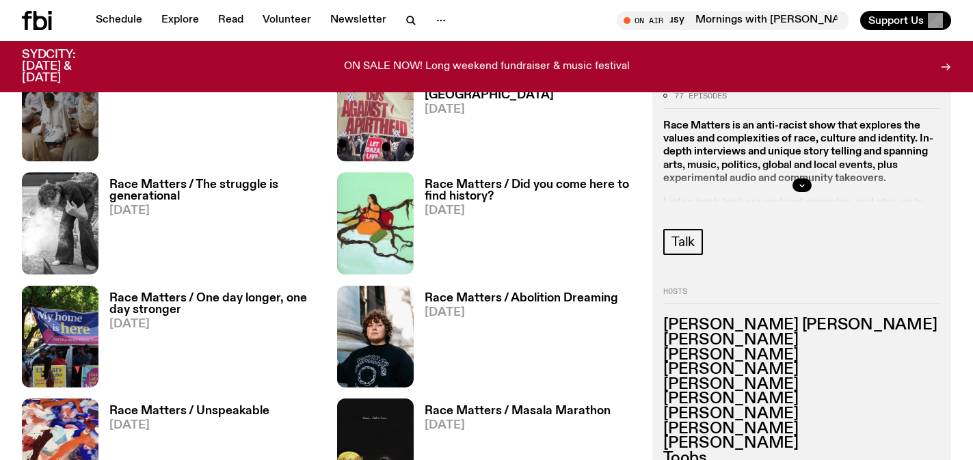
click at [282, 298] on h3 "Race Matters / One day longer, one day stronger" at bounding box center [214, 304] width 211 height 23
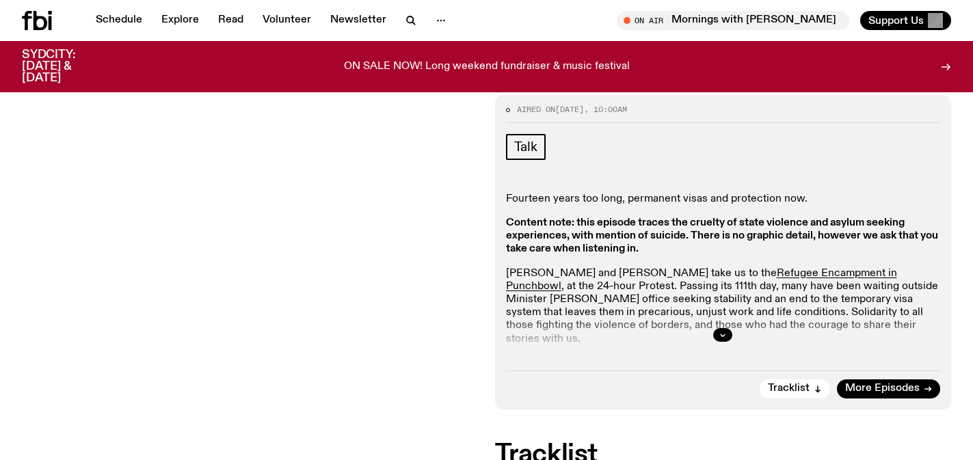
scroll to position [230, 0]
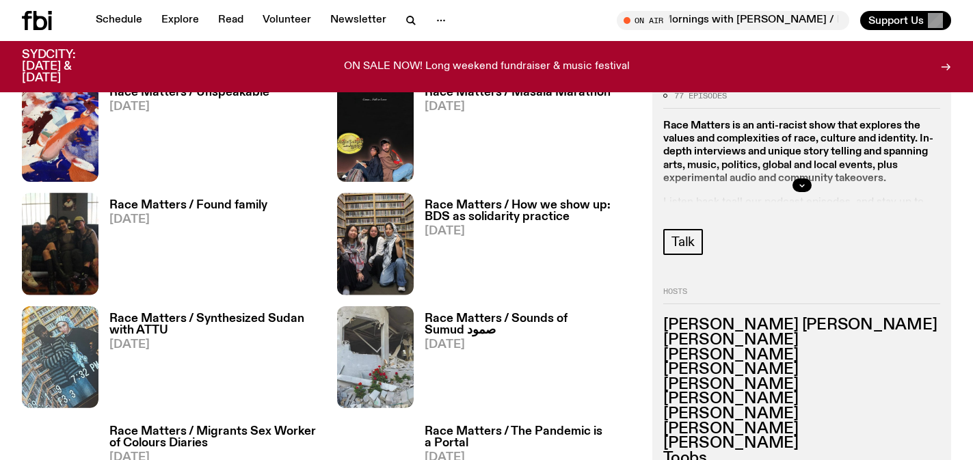
scroll to position [2842, 0]
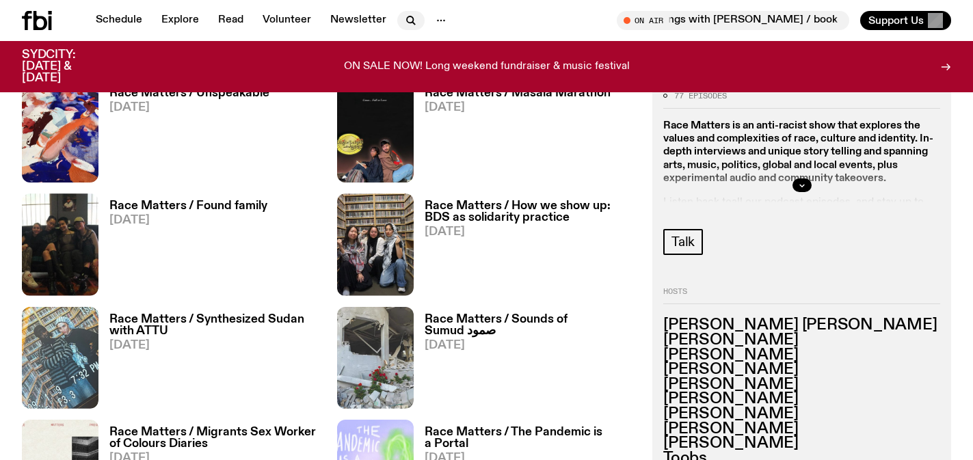
click at [410, 17] on icon "button" at bounding box center [411, 20] width 16 height 16
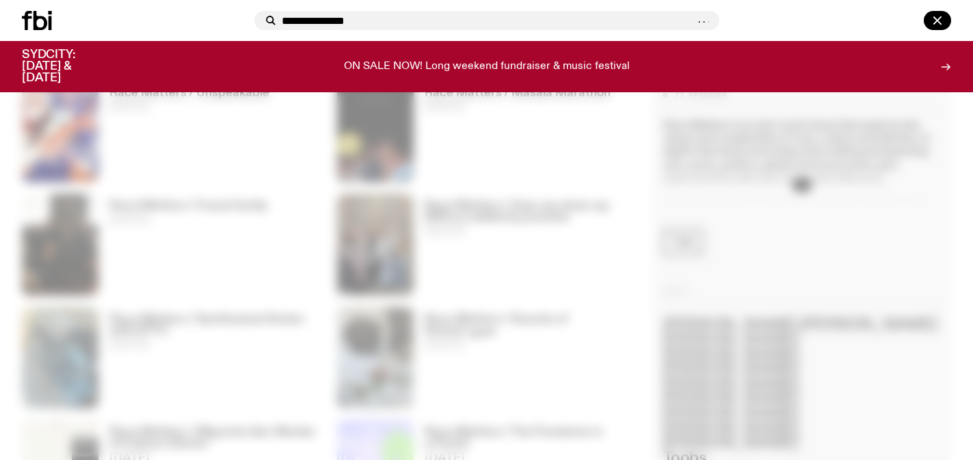
type input "**********"
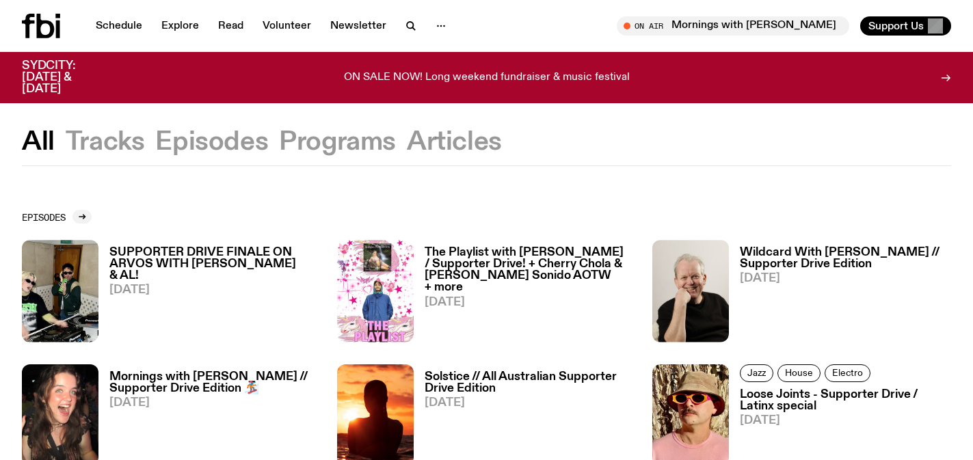
click at [494, 276] on h3 "The Playlist with Lindsay Riley / Supporter Drive! + Cherry Chola & Chico Sonid…" at bounding box center [530, 270] width 211 height 47
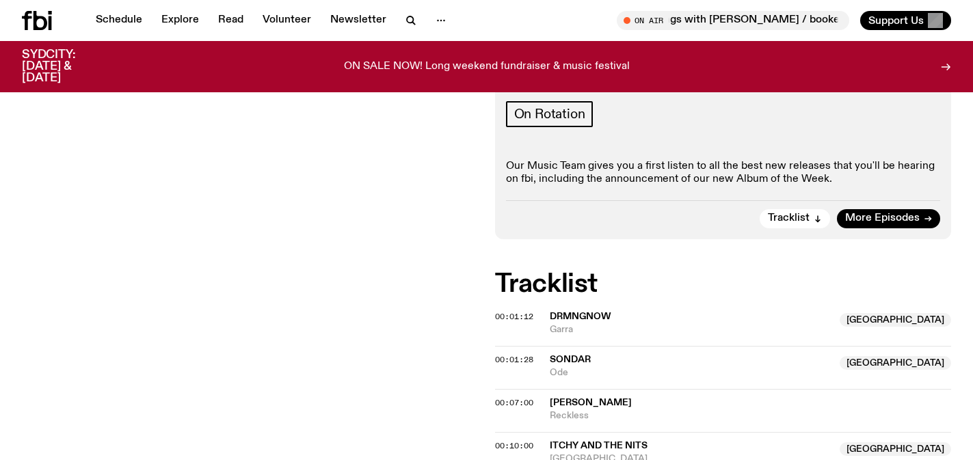
scroll to position [224, 0]
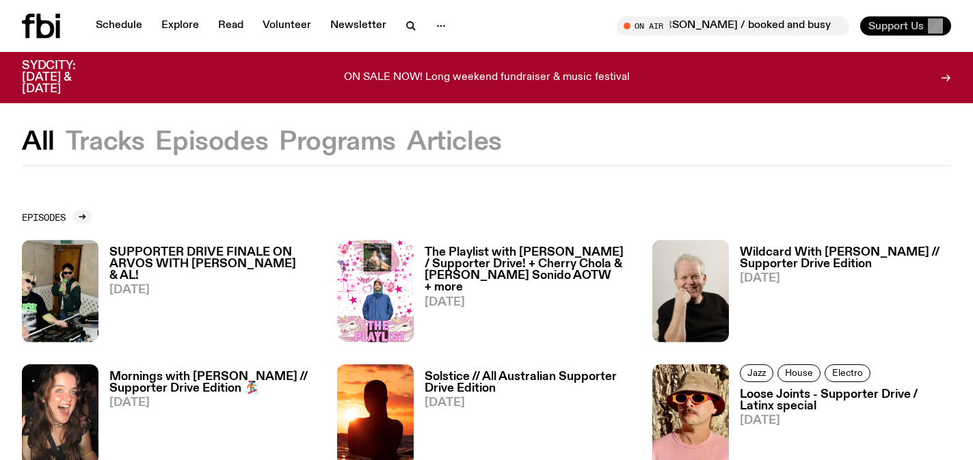
click at [909, 27] on span "Support Us" at bounding box center [896, 26] width 55 height 12
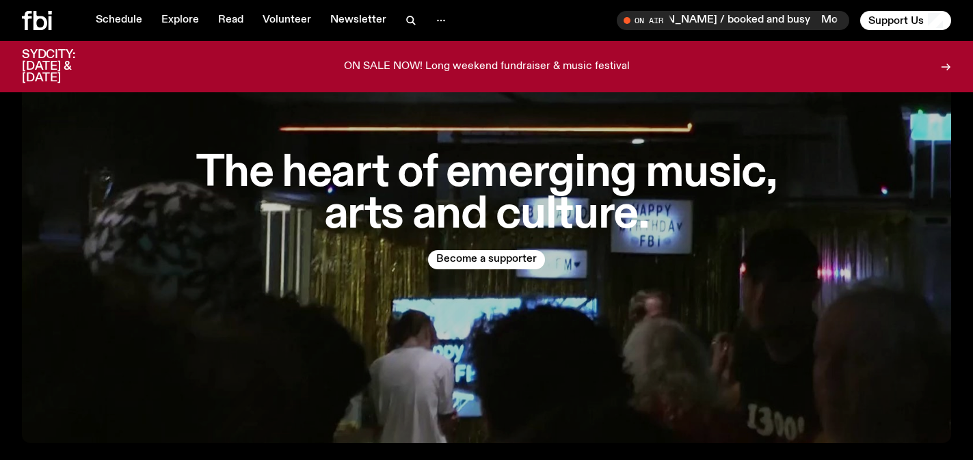
scroll to position [146, 0]
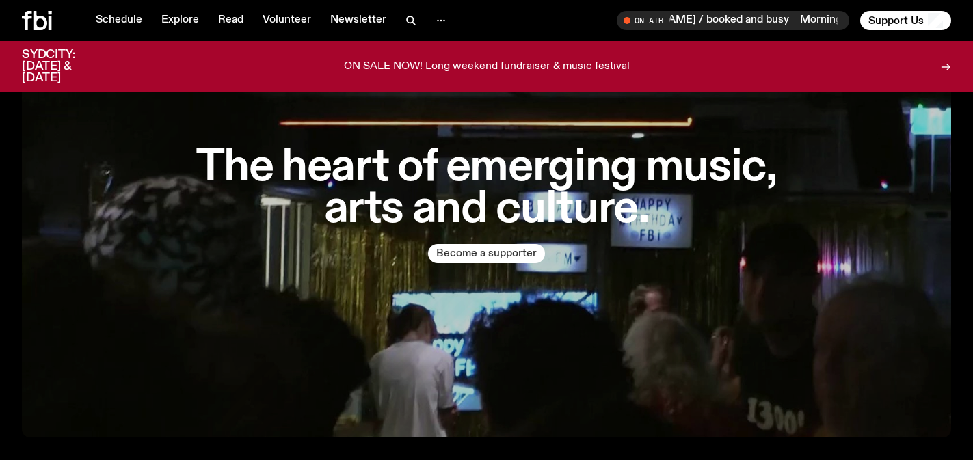
click at [516, 250] on button "Become a supporter" at bounding box center [486, 253] width 117 height 19
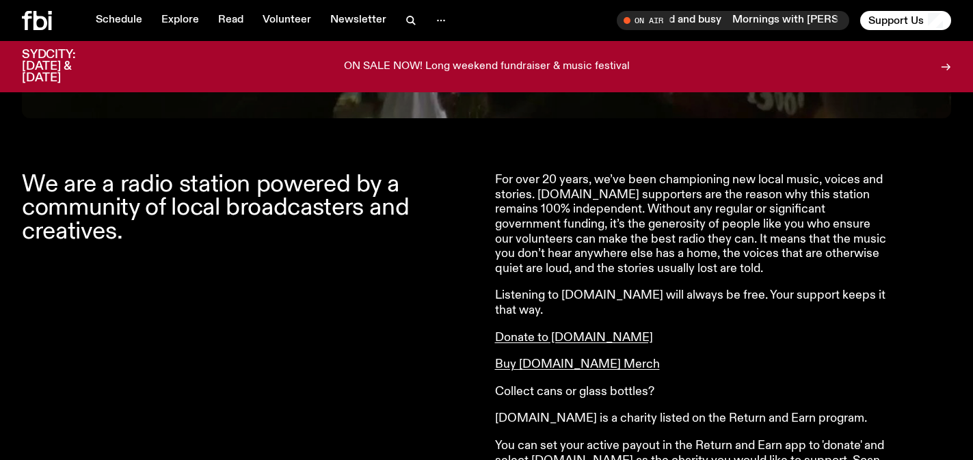
scroll to position [434, 0]
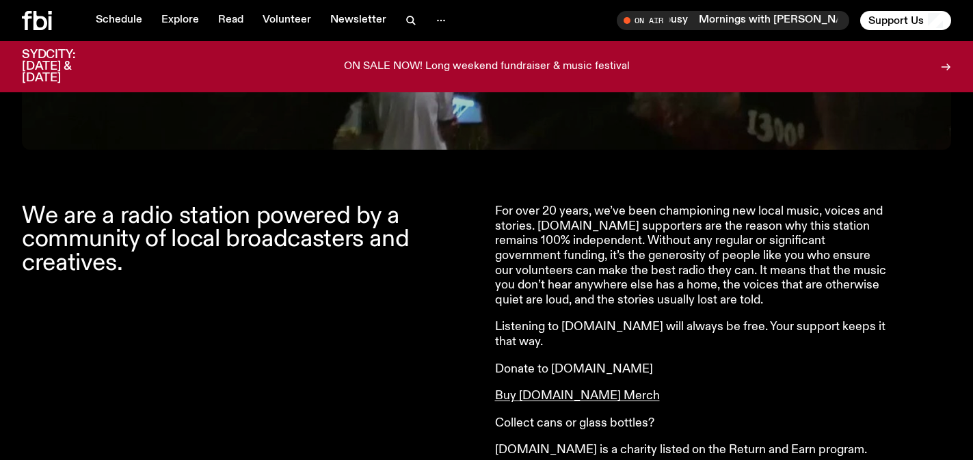
click at [553, 363] on link "Donate to fbi.radio" at bounding box center [574, 369] width 158 height 12
click at [557, 390] on link "Buy fbi.radio Merch" at bounding box center [577, 396] width 165 height 12
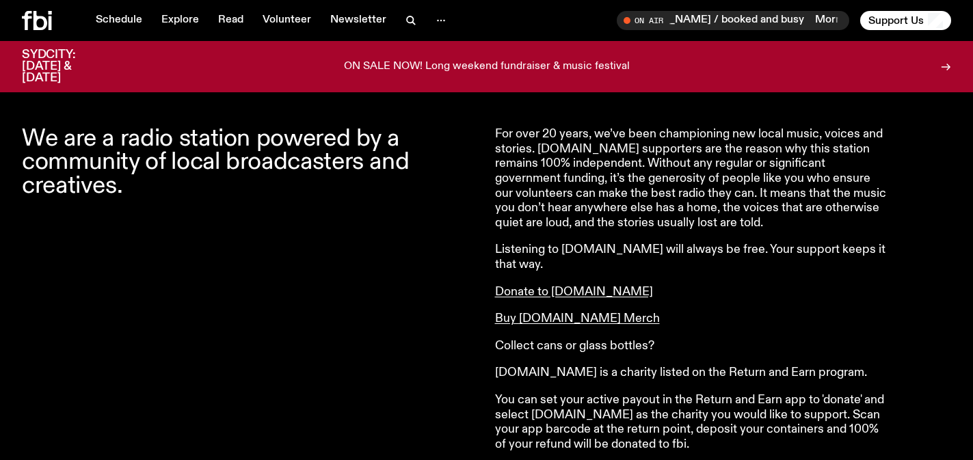
scroll to position [502, 0]
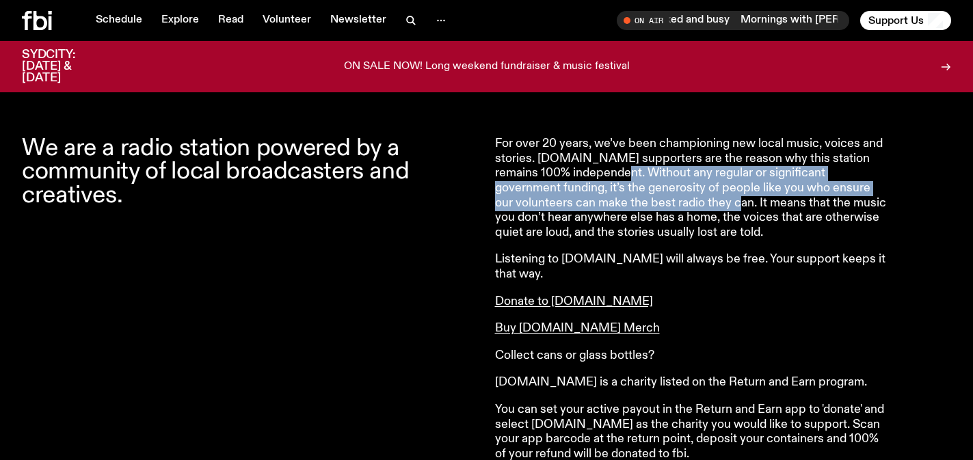
drag, startPoint x: 570, startPoint y: 172, endPoint x: 622, endPoint y: 200, distance: 58.7
click at [622, 200] on p "For over 20 years, we’ve been championing new local music, voices and stories. …" at bounding box center [692, 188] width 394 height 103
copy p "Without any regular or significant government funding, it’s the generosity of p…"
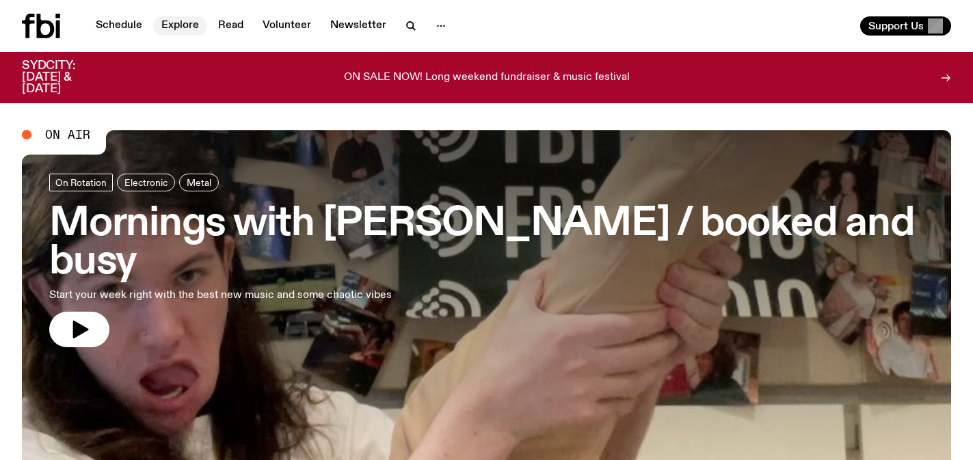
click at [188, 24] on link "Explore" at bounding box center [180, 25] width 54 height 19
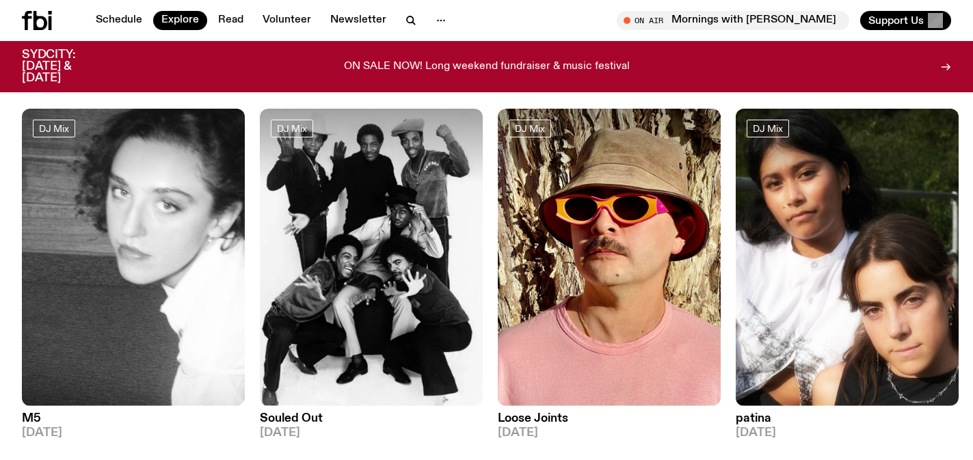
scroll to position [196, 0]
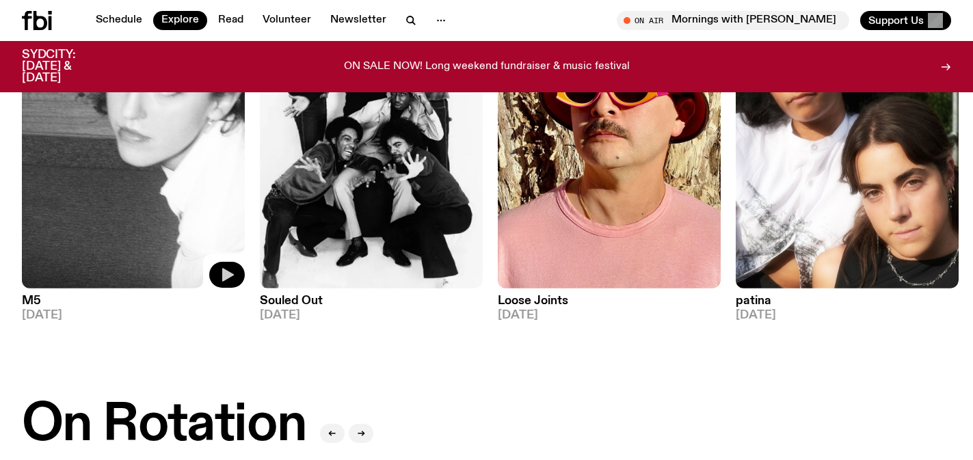
click at [217, 269] on button "button" at bounding box center [227, 275] width 36 height 26
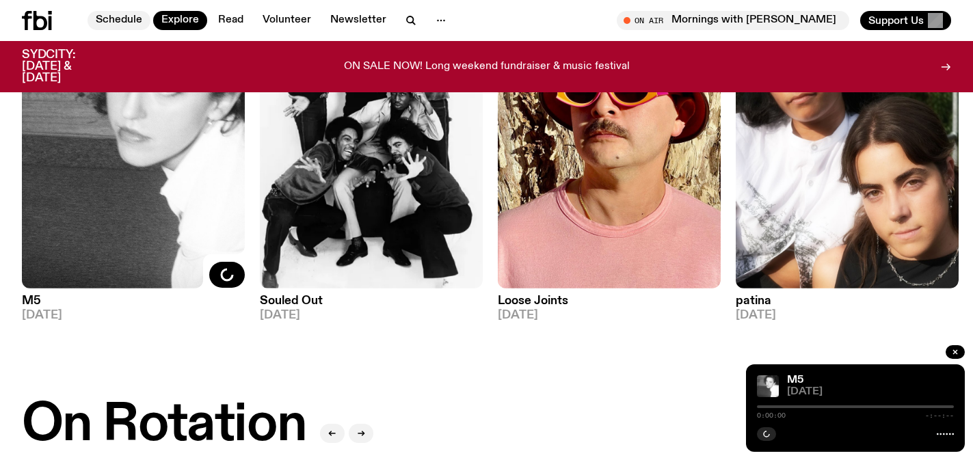
click at [131, 15] on link "Schedule" at bounding box center [119, 20] width 63 height 19
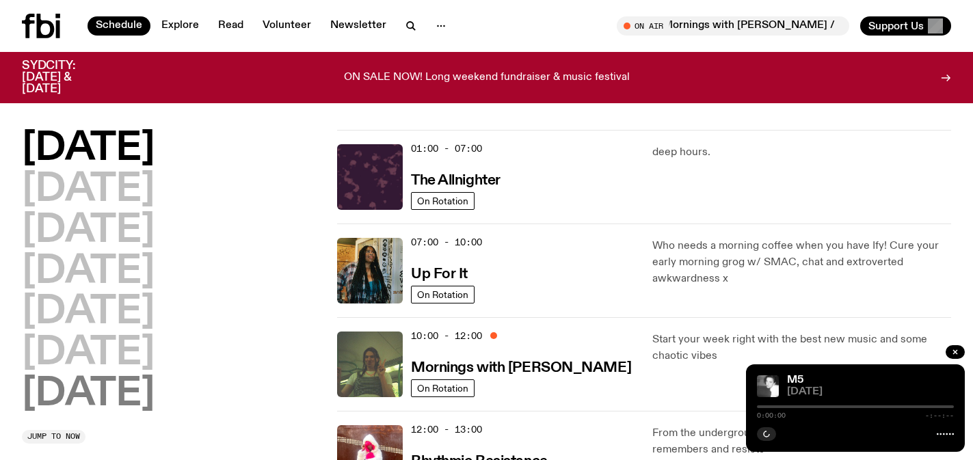
click at [137, 400] on h2 "[DATE]" at bounding box center [88, 394] width 133 height 38
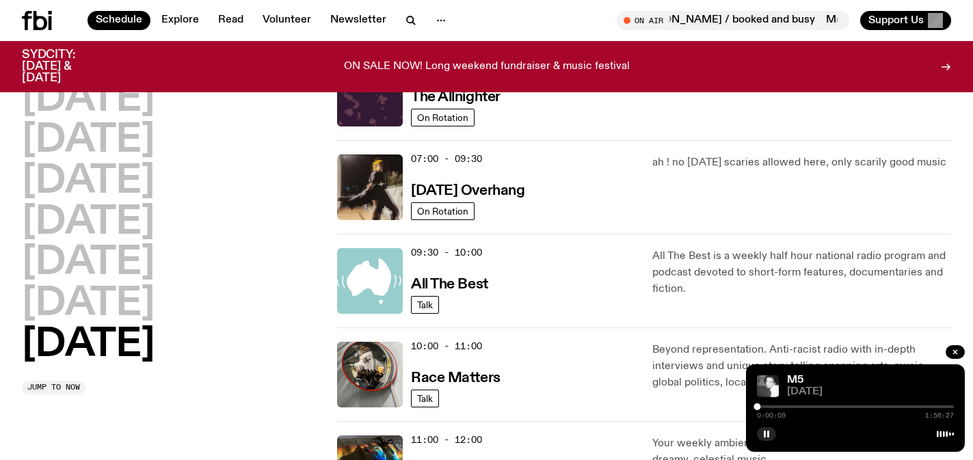
scroll to position [255, 0]
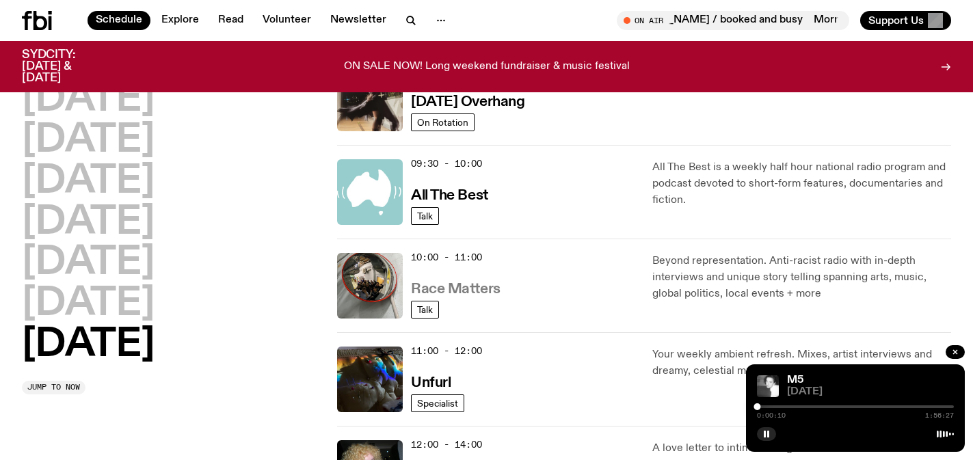
click at [438, 286] on h3 "Race Matters" at bounding box center [456, 289] width 90 height 14
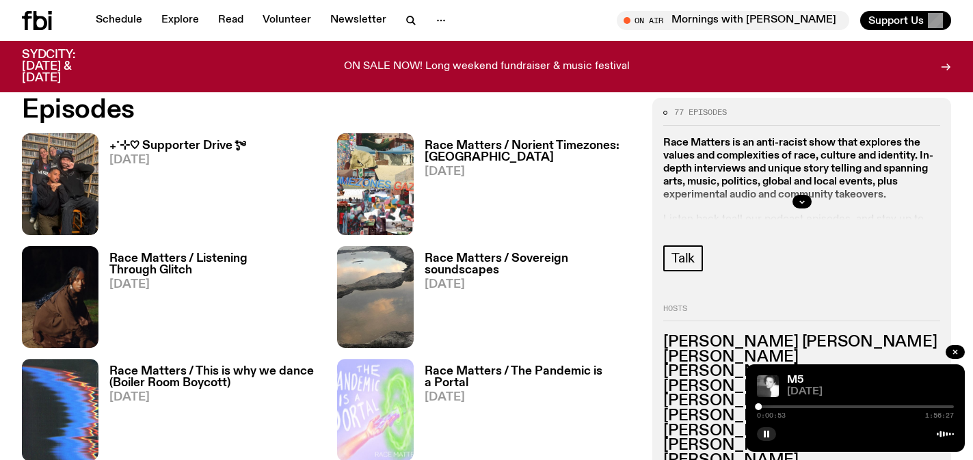
scroll to position [640, 0]
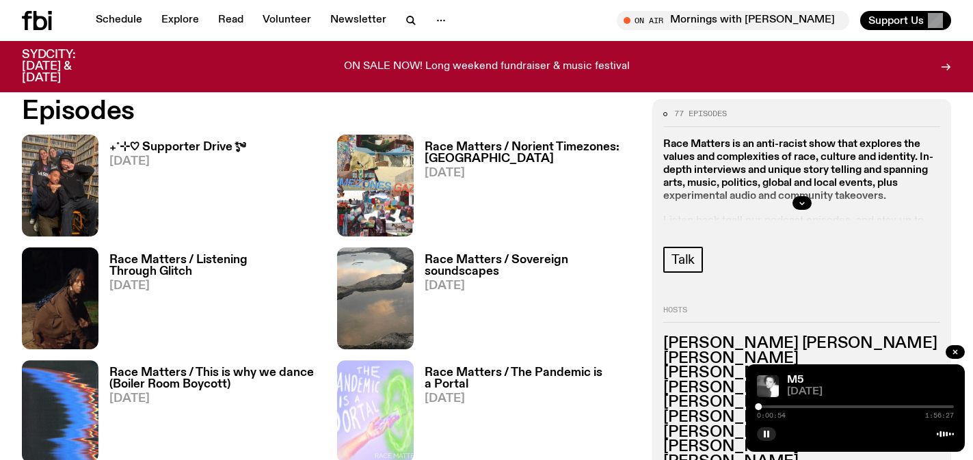
click at [206, 144] on h3 "₊˚⊹♡ Supporter Drive *ೃ༄" at bounding box center [177, 148] width 136 height 12
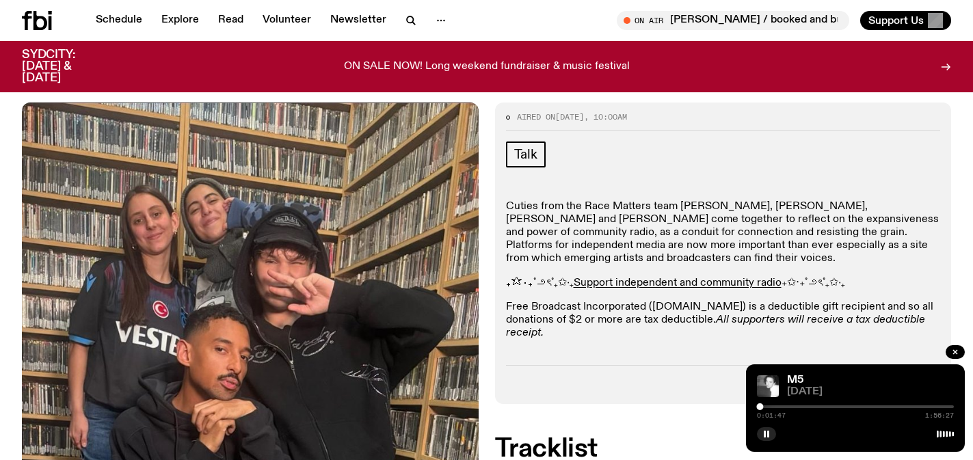
scroll to position [172, 0]
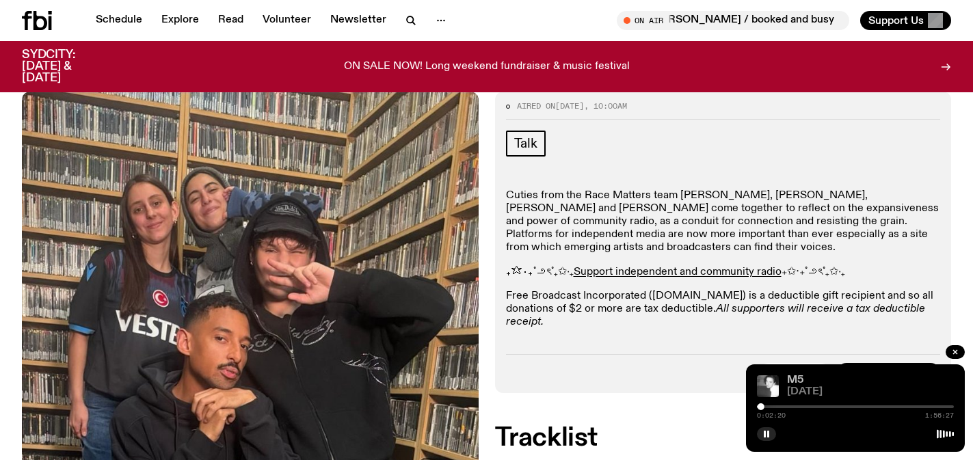
click at [793, 379] on link "M5" at bounding box center [795, 380] width 16 height 11
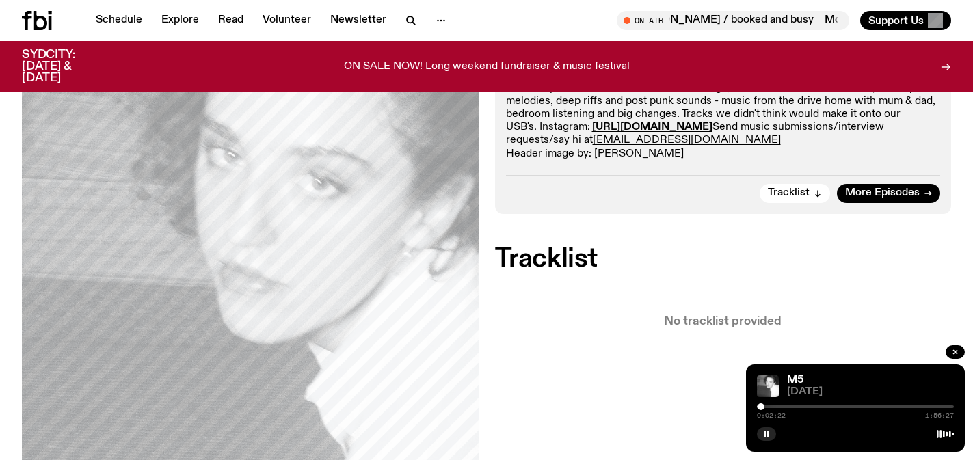
scroll to position [123, 0]
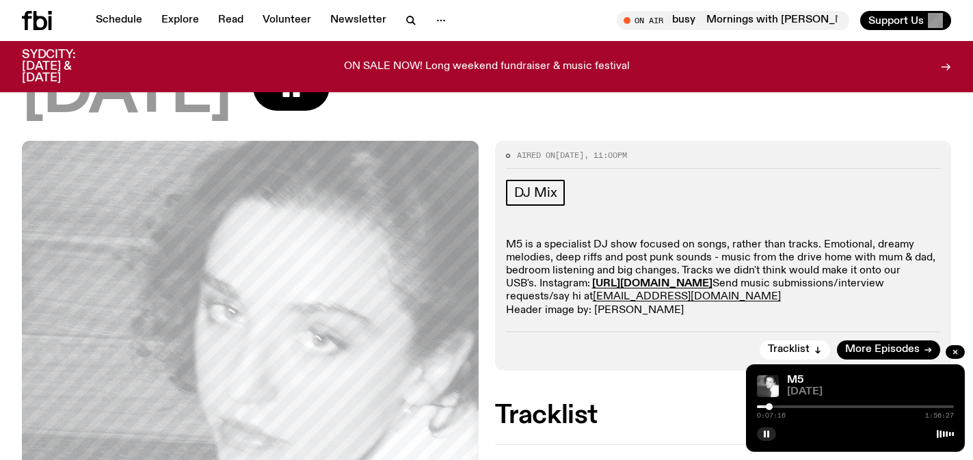
click at [769, 407] on div at bounding box center [769, 406] width 7 height 7
click at [773, 406] on div at bounding box center [855, 407] width 197 height 3
click at [776, 406] on div at bounding box center [855, 407] width 197 height 3
click at [776, 406] on div at bounding box center [776, 406] width 7 height 7
click at [783, 406] on div at bounding box center [855, 407] width 197 height 3
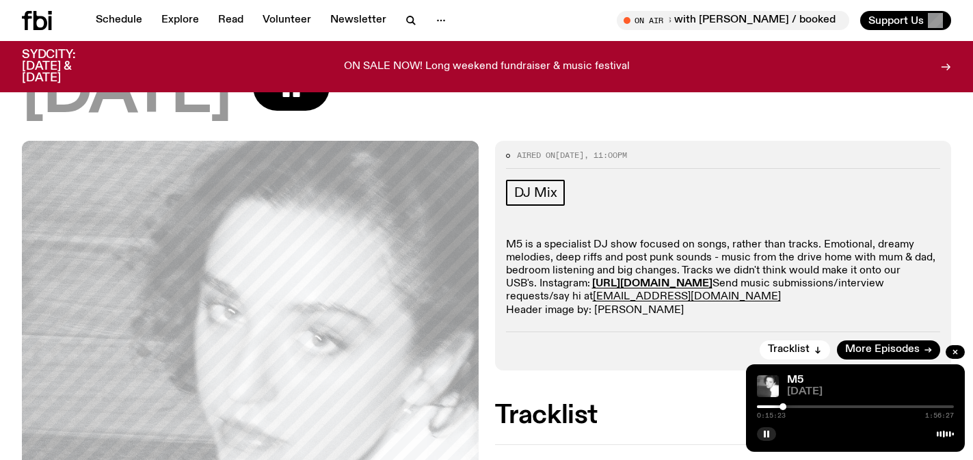
click at [789, 407] on div at bounding box center [855, 407] width 197 height 3
click at [795, 406] on div at bounding box center [855, 407] width 197 height 3
click at [792, 406] on div at bounding box center [792, 406] width 7 height 7
click at [801, 407] on div at bounding box center [855, 407] width 197 height 3
click at [798, 406] on div at bounding box center [798, 406] width 7 height 7
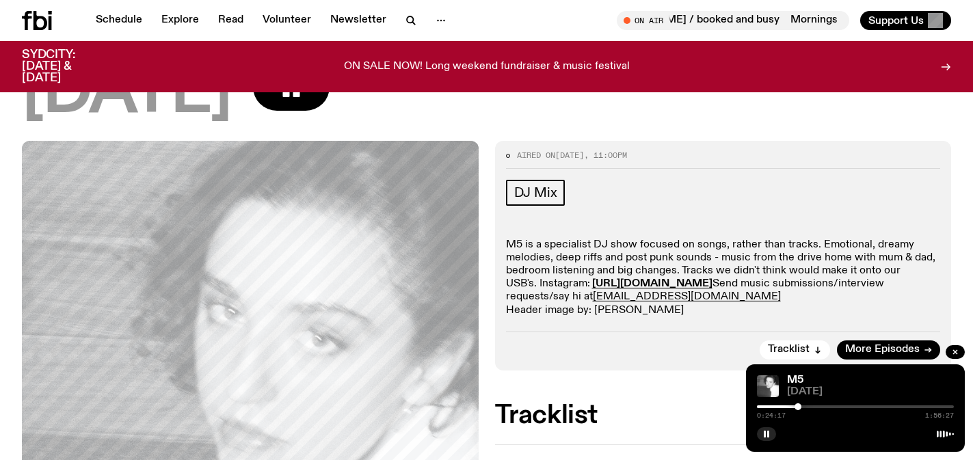
click at [795, 406] on div at bounding box center [798, 406] width 7 height 7
click at [803, 406] on div at bounding box center [855, 407] width 197 height 3
click at [810, 406] on div at bounding box center [855, 407] width 197 height 3
click at [820, 406] on div at bounding box center [855, 407] width 197 height 3
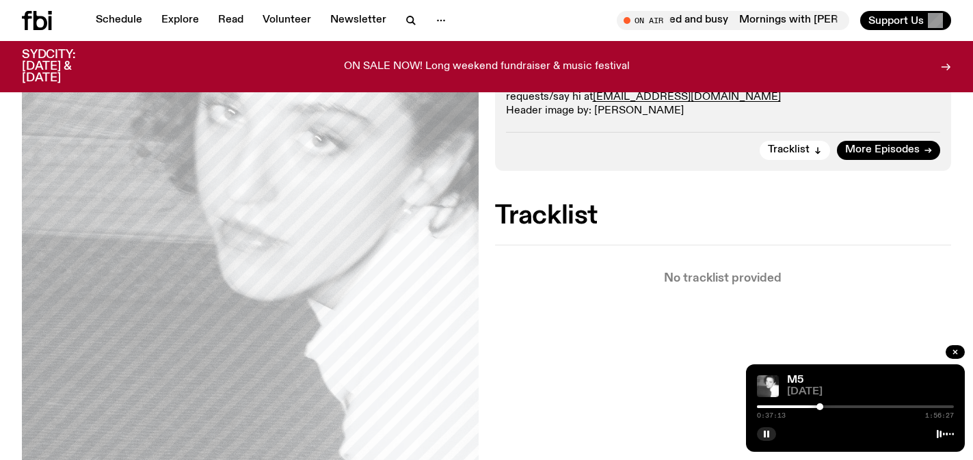
scroll to position [576, 0]
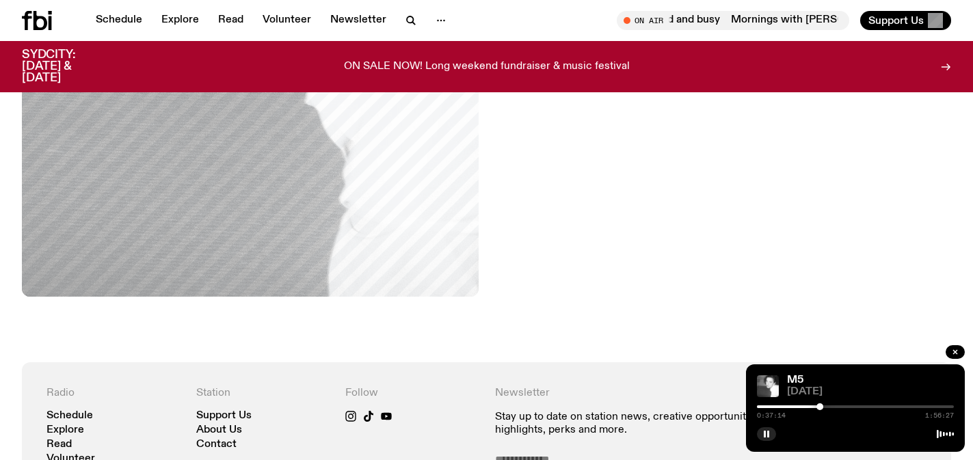
click at [830, 407] on div at bounding box center [855, 407] width 197 height 3
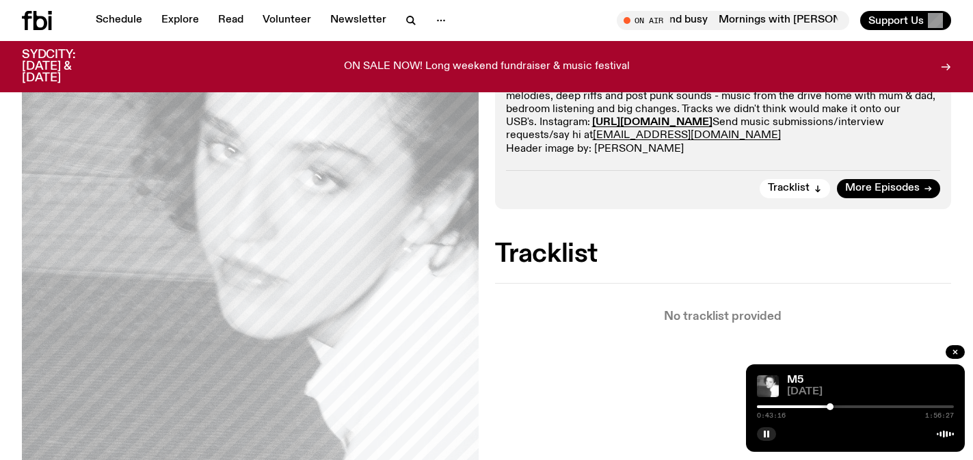
scroll to position [158, 0]
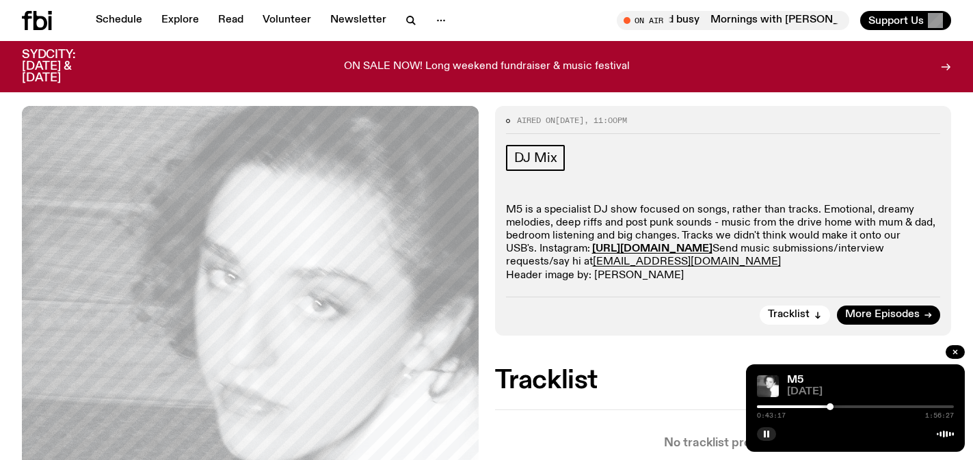
click at [841, 404] on div "0:43:17 1:56:27" at bounding box center [855, 411] width 197 height 16
click at [843, 406] on div at bounding box center [855, 407] width 197 height 3
click at [882, 323] on link "More Episodes" at bounding box center [888, 315] width 103 height 19
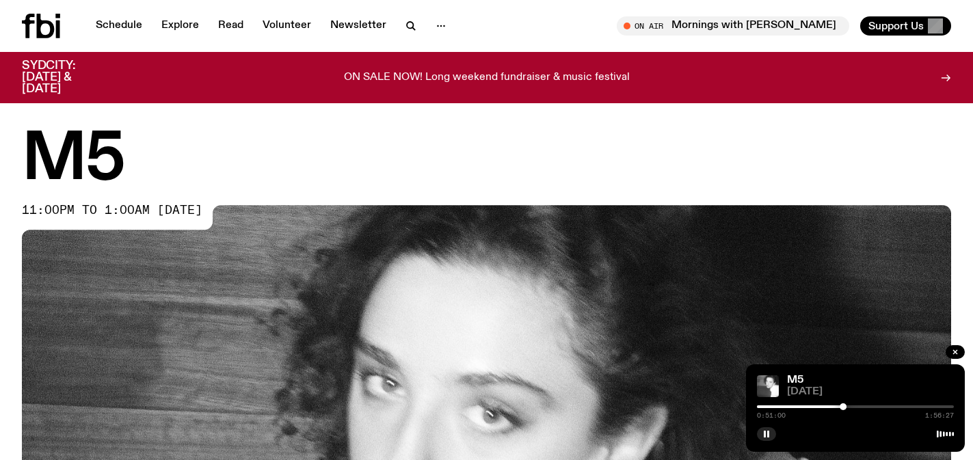
click at [839, 407] on div at bounding box center [744, 407] width 197 height 3
click at [834, 407] on div at bounding box center [740, 407] width 197 height 3
click at [827, 403] on div "0:45:27 1:56:27" at bounding box center [855, 411] width 197 height 16
click at [827, 404] on div "0:45:28 1:56:27" at bounding box center [855, 411] width 197 height 16
click at [828, 407] on div at bounding box center [735, 407] width 197 height 3
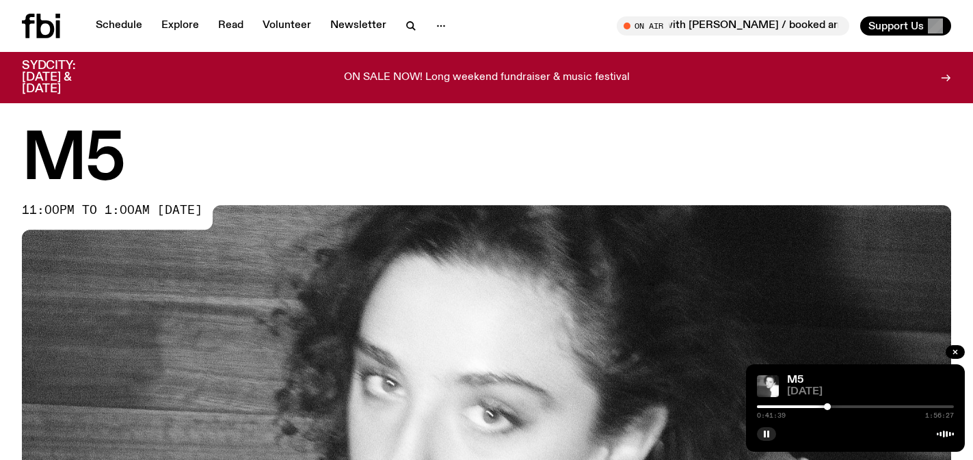
click at [841, 407] on div at bounding box center [855, 407] width 197 height 3
click at [864, 407] on div at bounding box center [855, 407] width 197 height 3
click at [857, 407] on div at bounding box center [765, 407] width 197 height 3
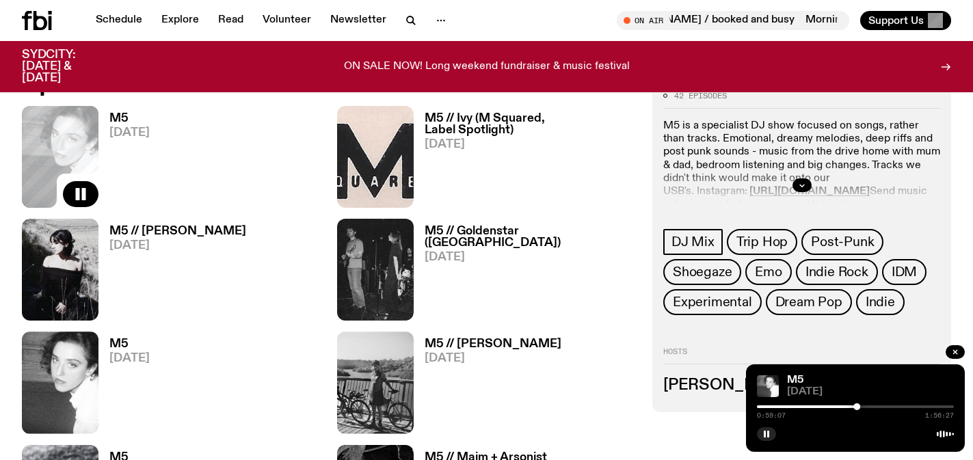
scroll to position [683, 0]
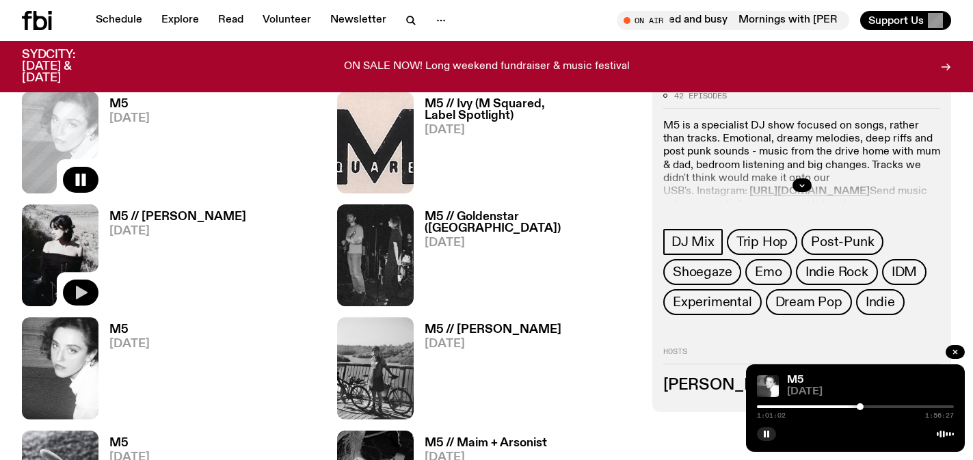
click at [79, 296] on icon "button" at bounding box center [82, 293] width 12 height 14
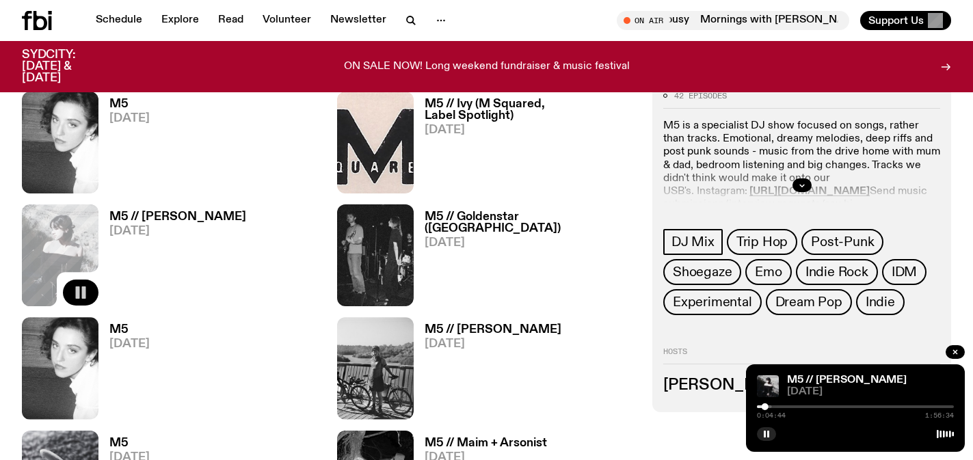
click at [90, 287] on button "button" at bounding box center [81, 293] width 36 height 26
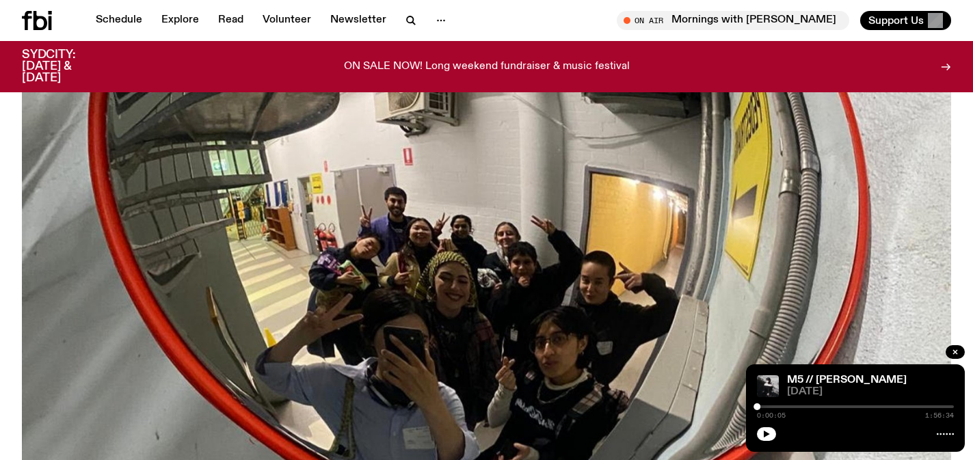
scroll to position [537, 0]
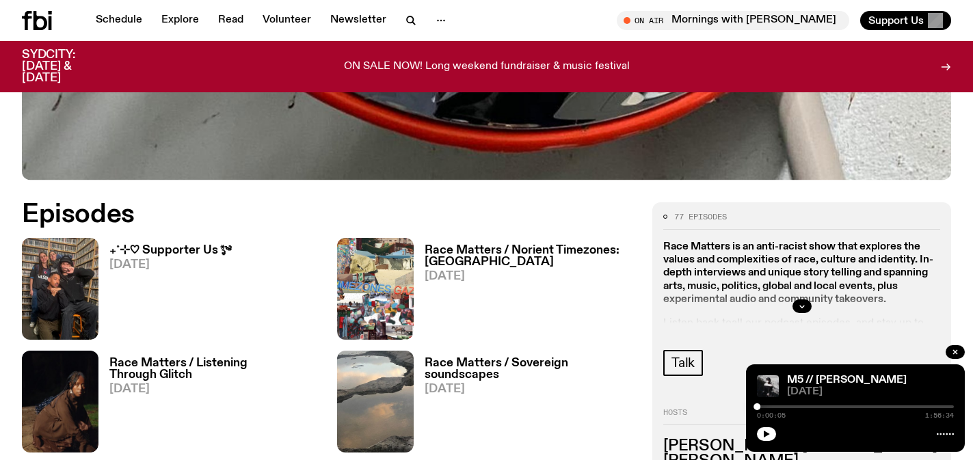
click at [195, 252] on h3 "₊˚⊹♡ Supporter Us *ೃ༄" at bounding box center [170, 251] width 122 height 12
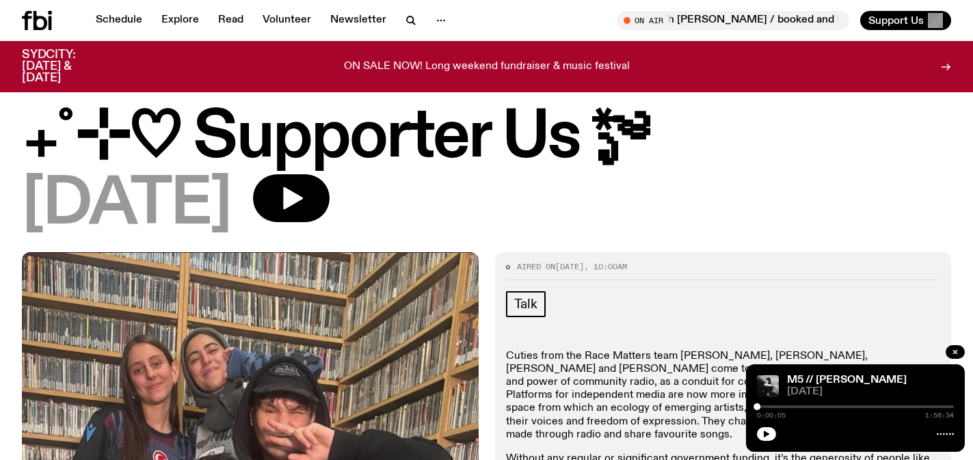
scroll to position [21, 0]
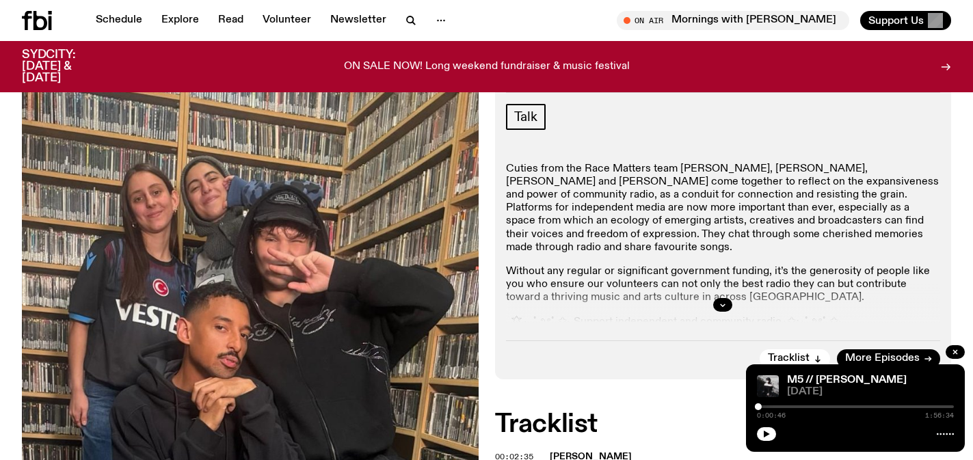
scroll to position [200, 0]
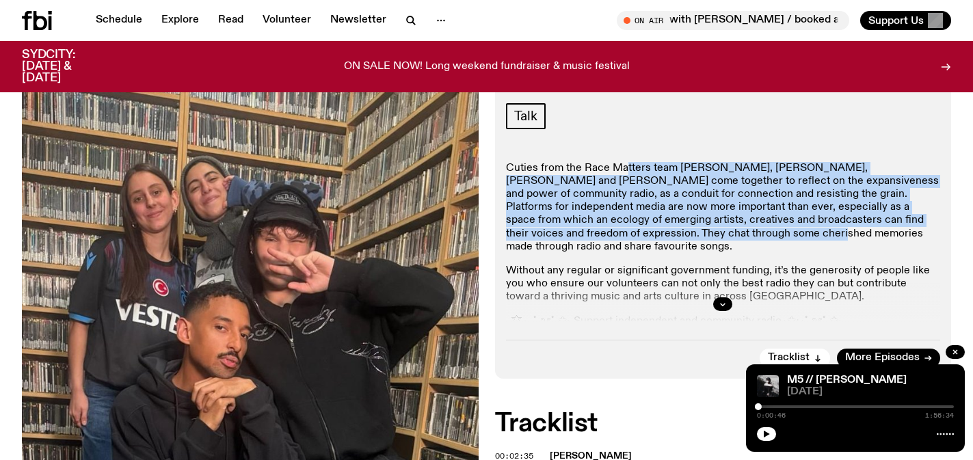
drag, startPoint x: 626, startPoint y: 174, endPoint x: 702, endPoint y: 239, distance: 100.9
click at [702, 239] on p "Cuties from the Race Matters team [PERSON_NAME], [PERSON_NAME], [PERSON_NAME] a…" at bounding box center [723, 208] width 435 height 92
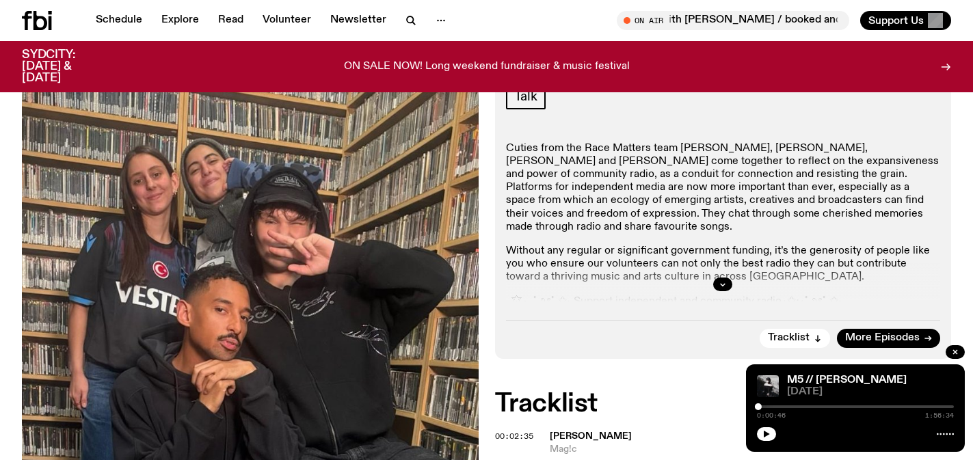
scroll to position [221, 0]
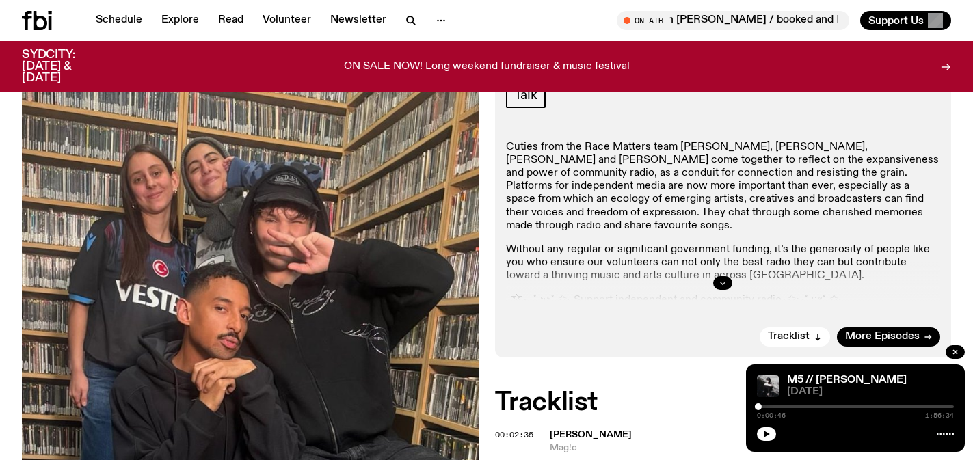
click at [724, 282] on icon "button" at bounding box center [723, 283] width 8 height 8
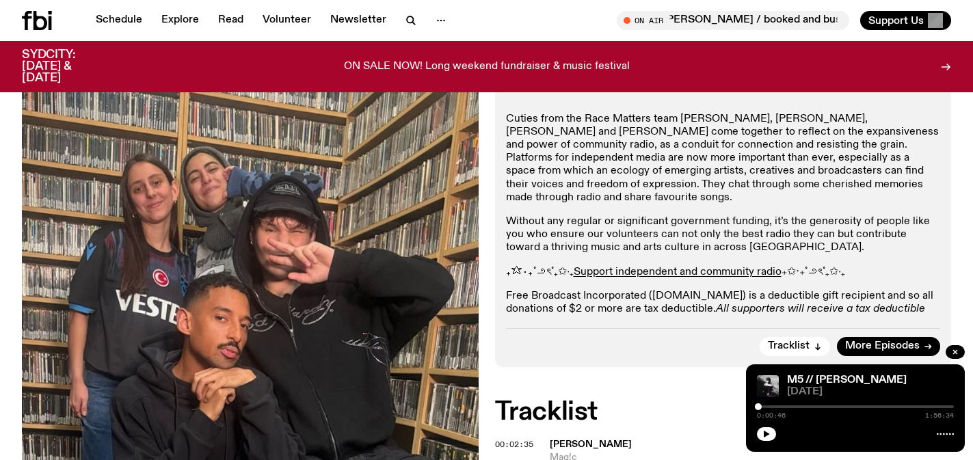
scroll to position [254, 0]
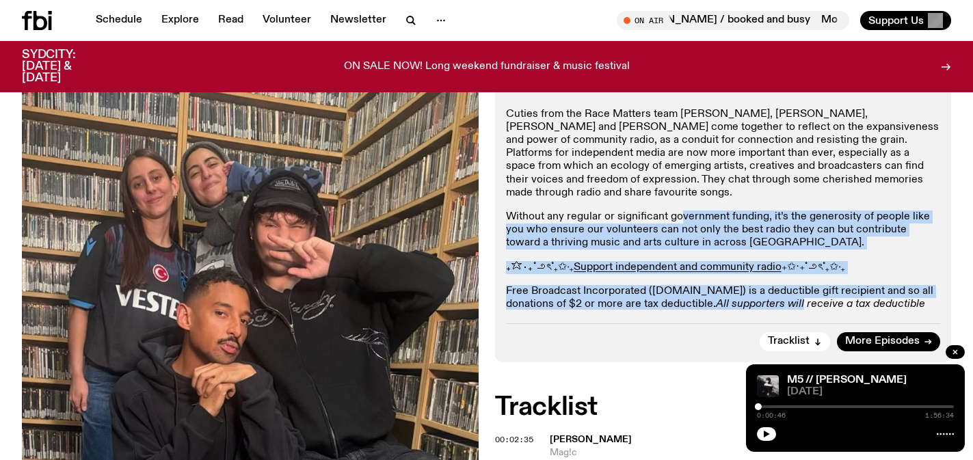
drag, startPoint x: 681, startPoint y: 204, endPoint x: 735, endPoint y: 284, distance: 96.5
click at [735, 284] on div "Cuties from the Race Matters team [PERSON_NAME], [PERSON_NAME], [PERSON_NAME] a…" at bounding box center [723, 216] width 435 height 217
click at [735, 299] on em "All supporters will receive a tax deductible receipt." at bounding box center [715, 311] width 419 height 24
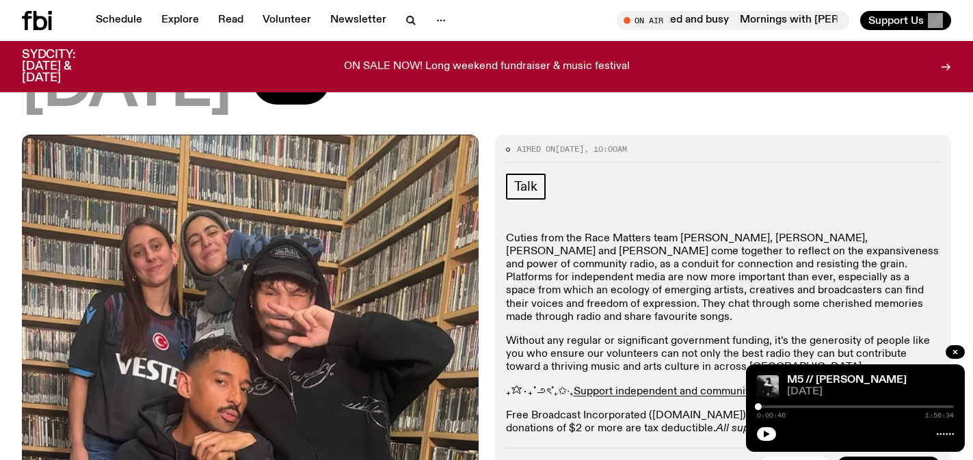
scroll to position [13, 0]
